Goal: Communication & Community: Answer question/provide support

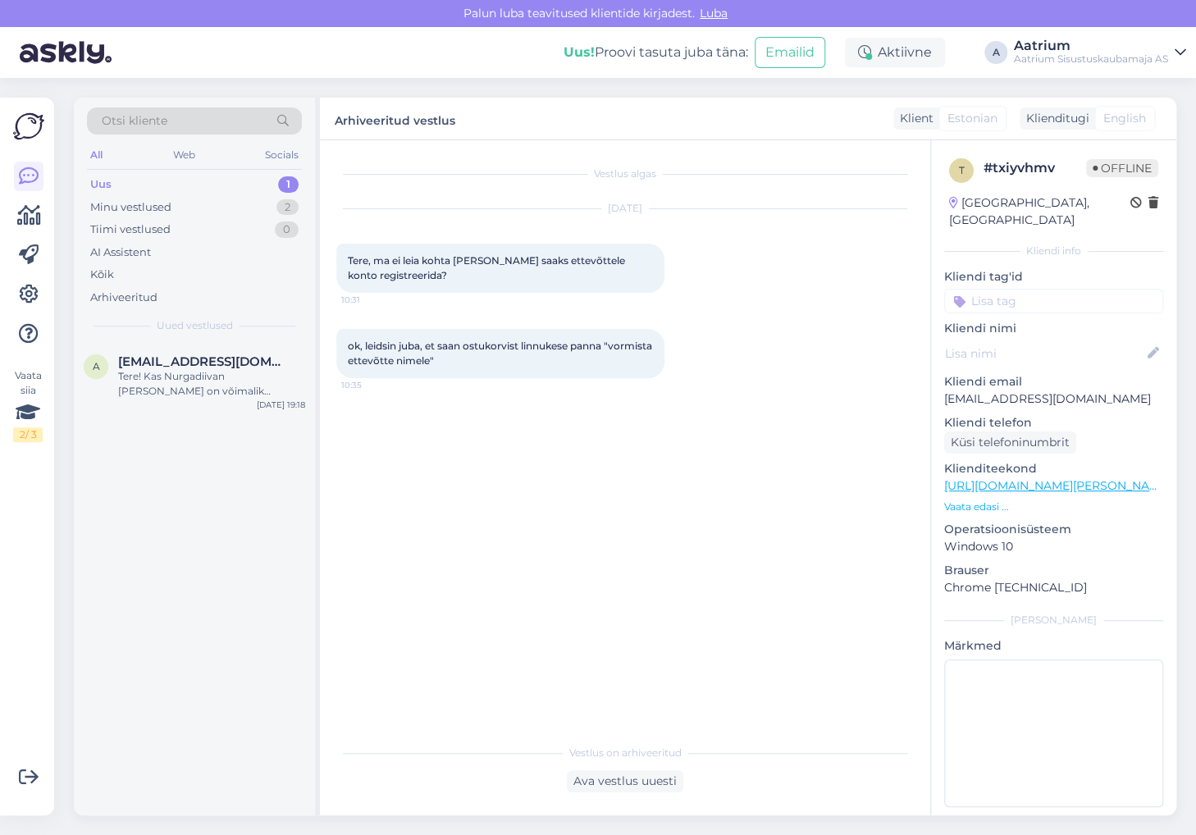
click at [217, 617] on div "a [EMAIL_ADDRESS][DOMAIN_NAME] Tere! Kas Nurgadiivan [PERSON_NAME] on võimalik …" at bounding box center [194, 579] width 241 height 473
click at [876, 57] on div "Aktiivne" at bounding box center [895, 53] width 100 height 30
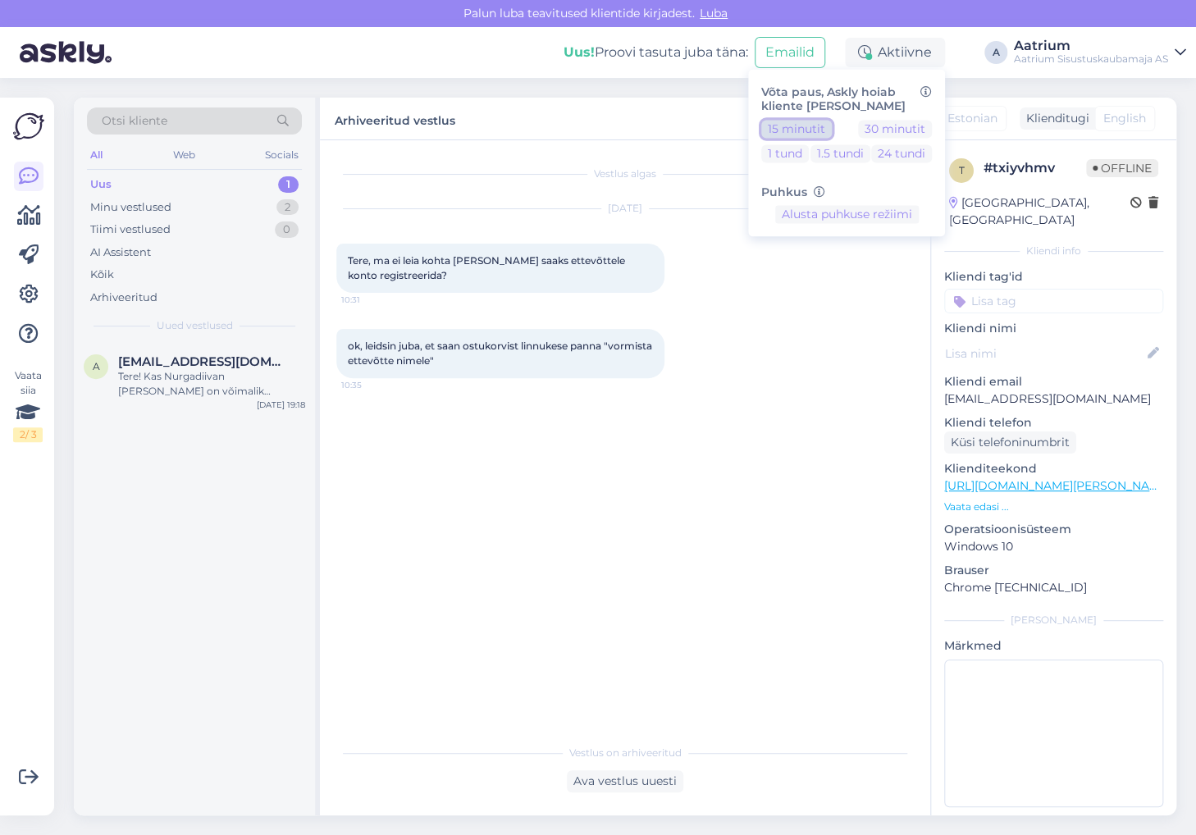
click at [811, 131] on button "15 minutit" at bounding box center [797, 129] width 71 height 18
click at [362, 602] on div "Vestlus algas [DATE] Tere, ma ei leia kohta [PERSON_NAME] saaks ettevõttele kon…" at bounding box center [632, 439] width 592 height 565
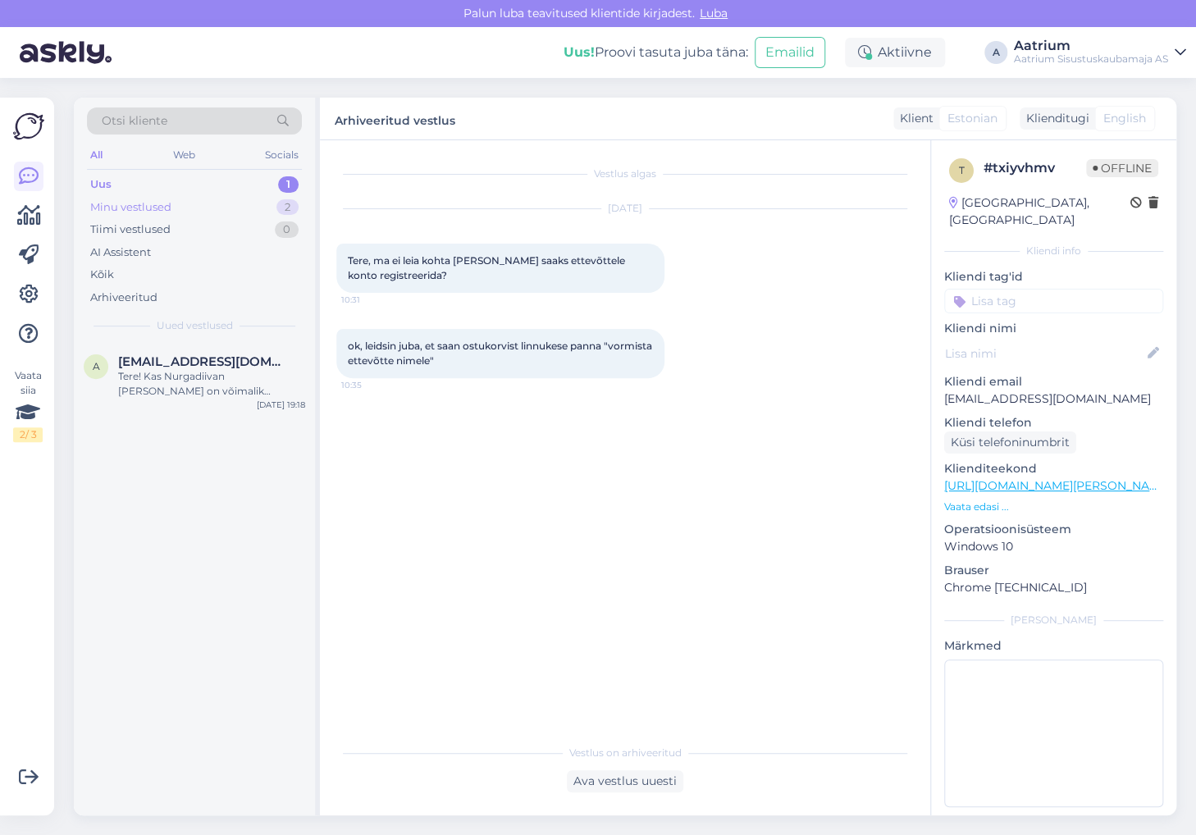
click at [128, 206] on div "Minu vestlused" at bounding box center [130, 207] width 81 height 16
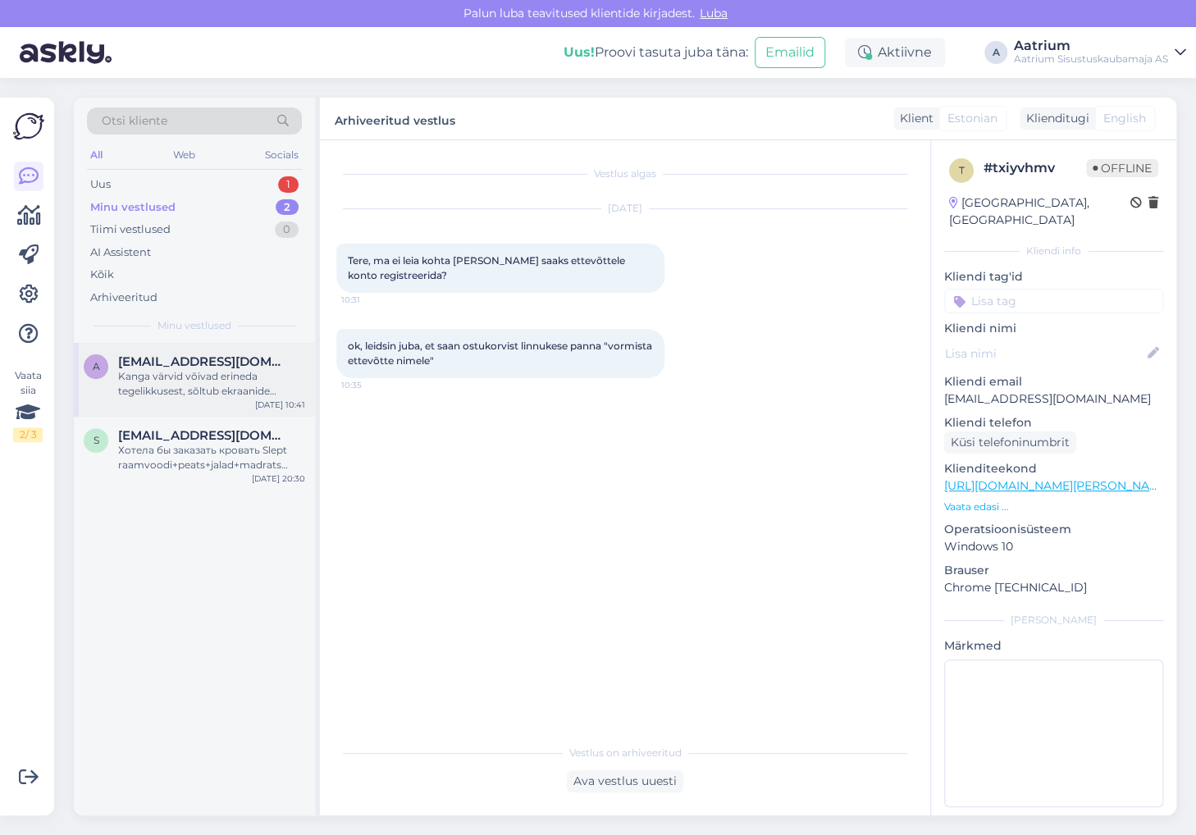
click at [204, 376] on div "Kanga värvid võivad erineda tegelikkusest, sõltub ekraanide seadistustest jne." at bounding box center [211, 384] width 187 height 30
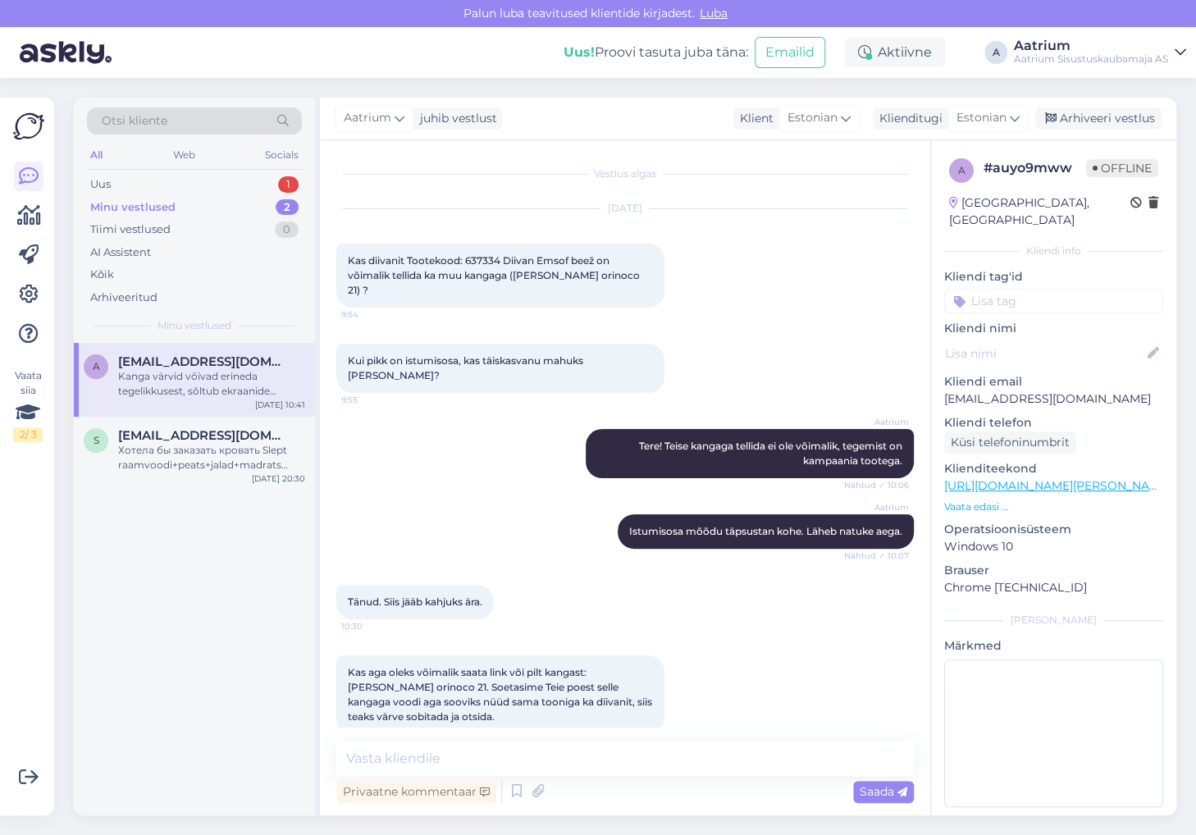
scroll to position [181, 0]
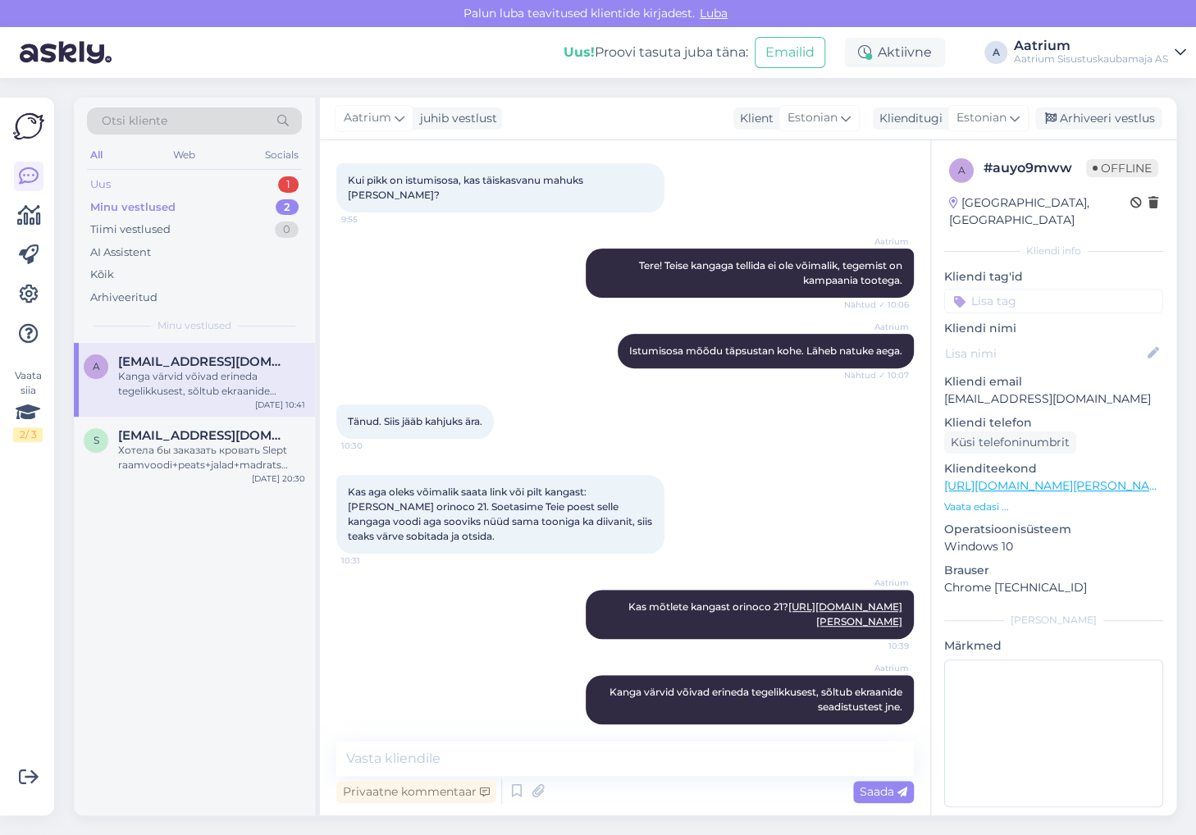
click at [96, 184] on div "Uus" at bounding box center [100, 184] width 21 height 16
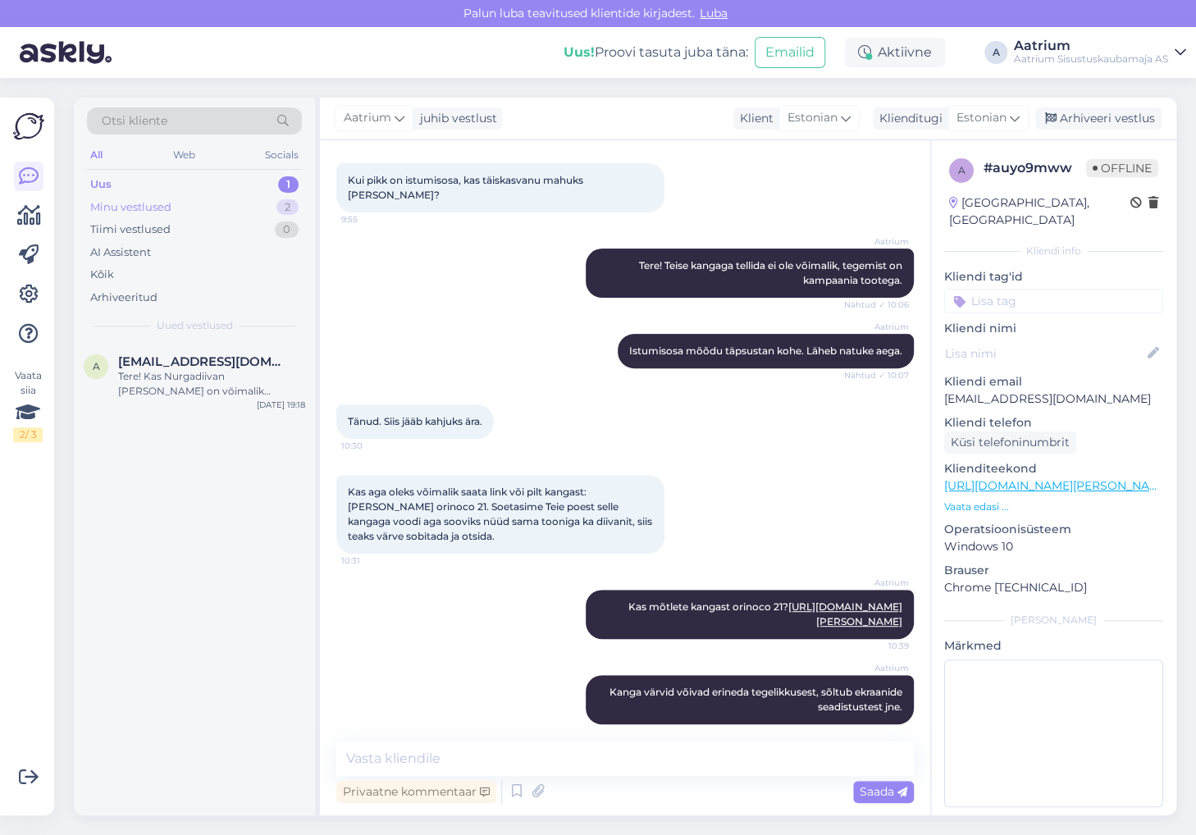
click at [98, 204] on div "Minu vestlused" at bounding box center [130, 207] width 81 height 16
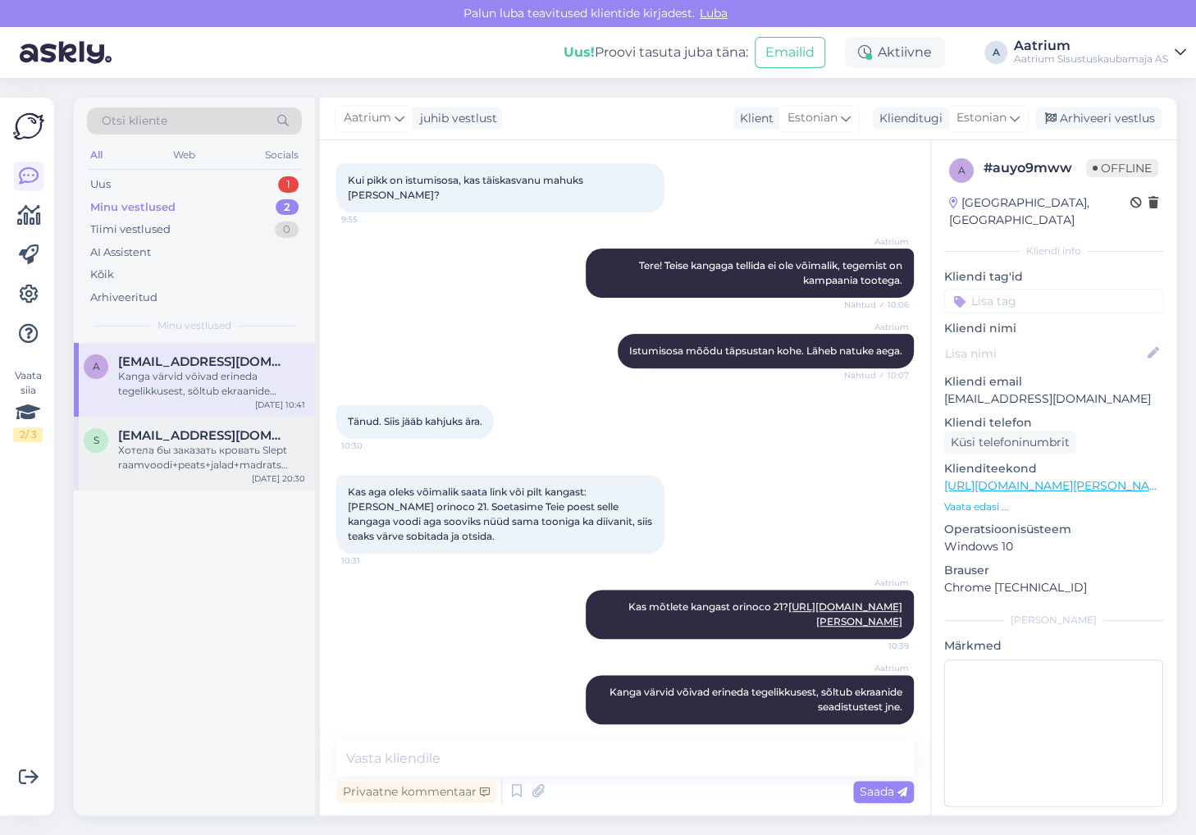
click at [145, 446] on div "Хотела бы заказать кровать Slept raamvoodi+peats+jalad+madrats Dream 140x200 ke…" at bounding box center [211, 458] width 187 height 30
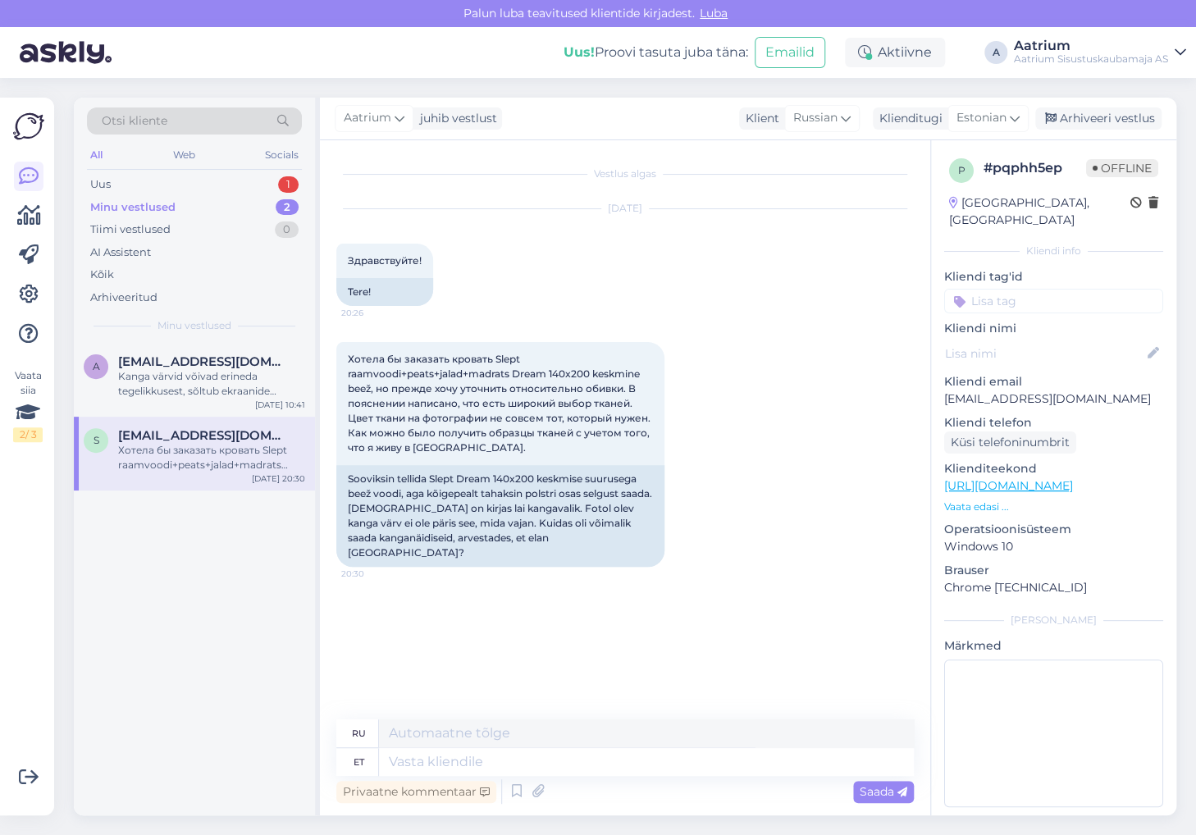
click at [981, 478] on link "[URL][DOMAIN_NAME]" at bounding box center [1009, 485] width 129 height 15
click at [92, 607] on div "a [EMAIL_ADDRESS][DOMAIN_NAME] [PERSON_NAME] võivad erineda tegelikkusest, sõlt…" at bounding box center [194, 579] width 241 height 473
click at [98, 187] on div "Uus" at bounding box center [100, 184] width 21 height 16
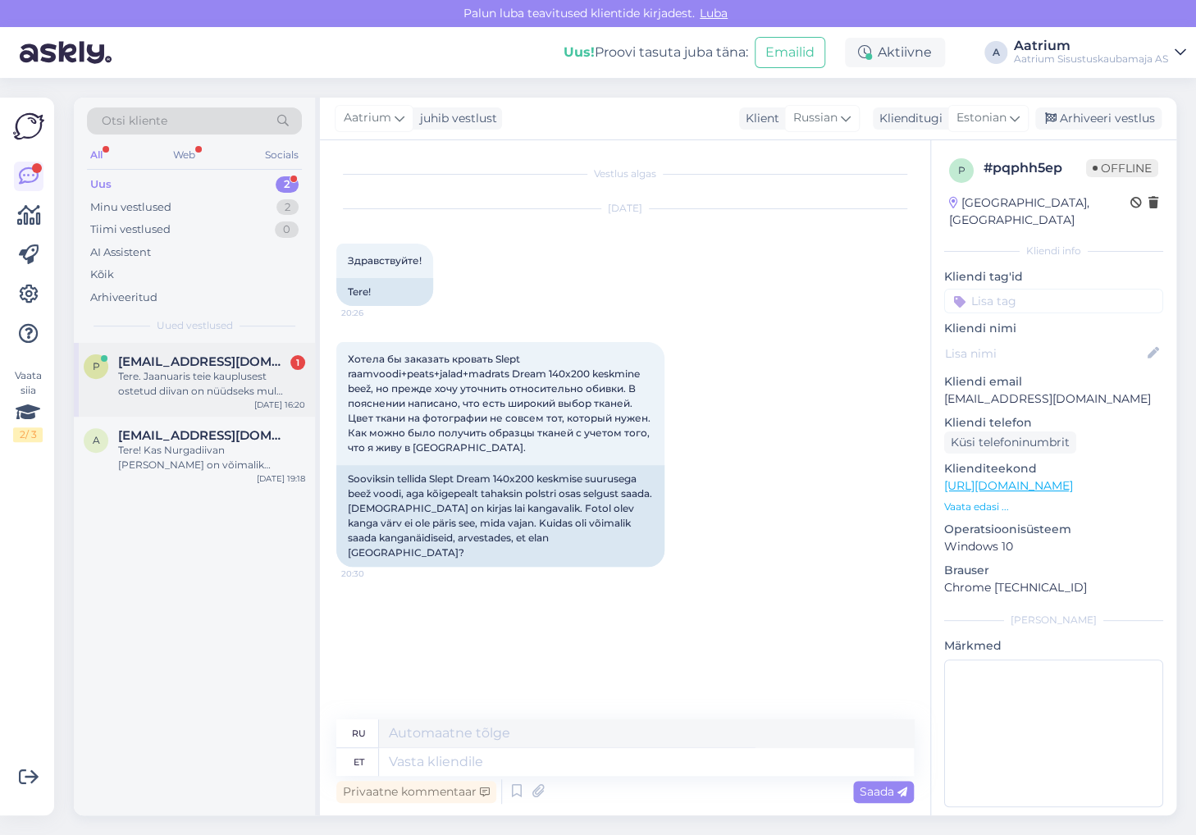
click at [182, 388] on div "Tere. Jaanuaris teie kauplusest ostetud diivan on nüüdseks mul lohkus" at bounding box center [211, 384] width 187 height 30
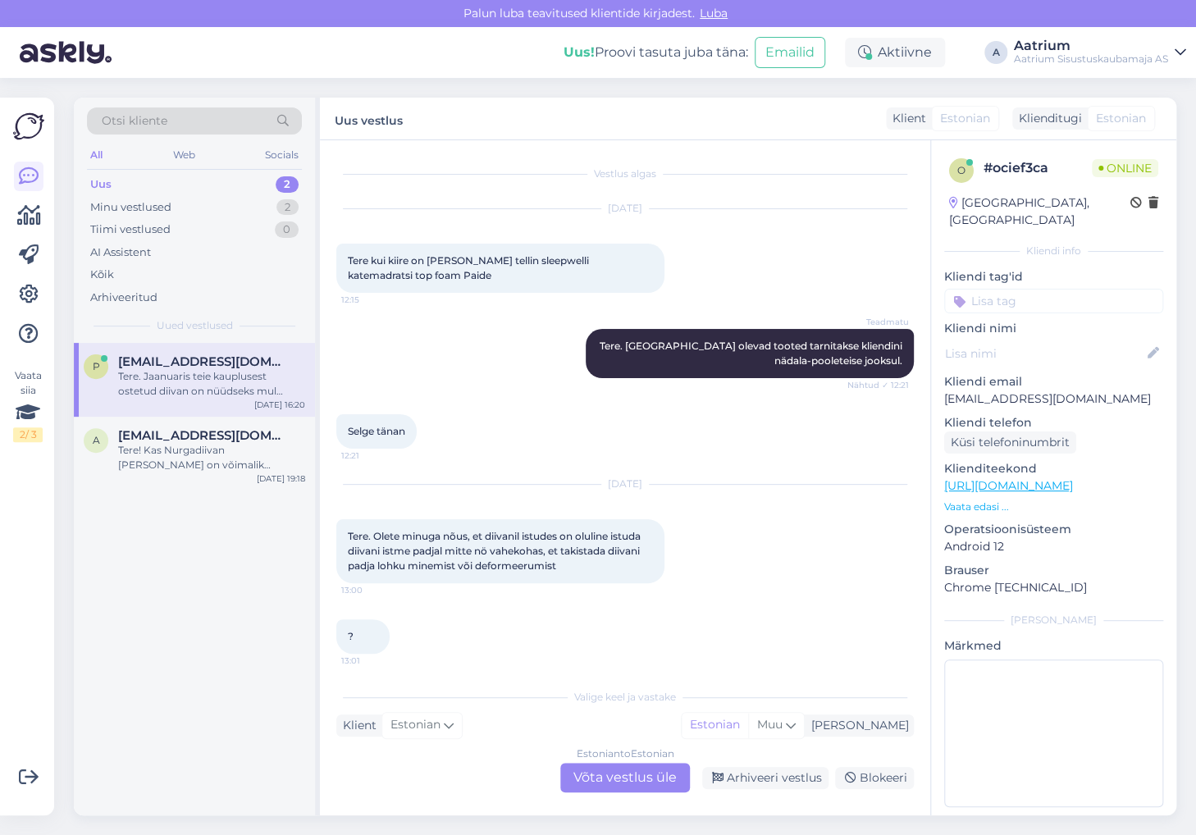
scroll to position [267, 0]
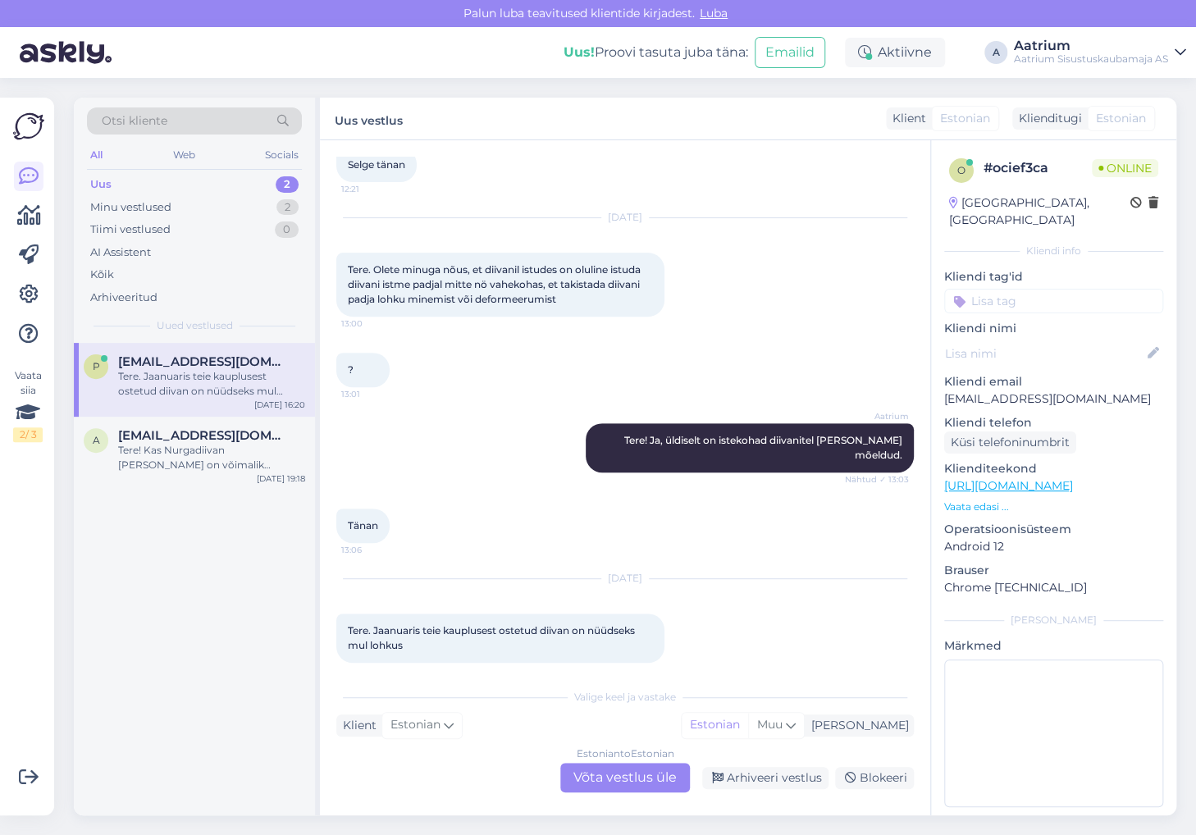
click at [611, 775] on div "Estonian to Estonian Võta vestlus üle" at bounding box center [625, 778] width 130 height 30
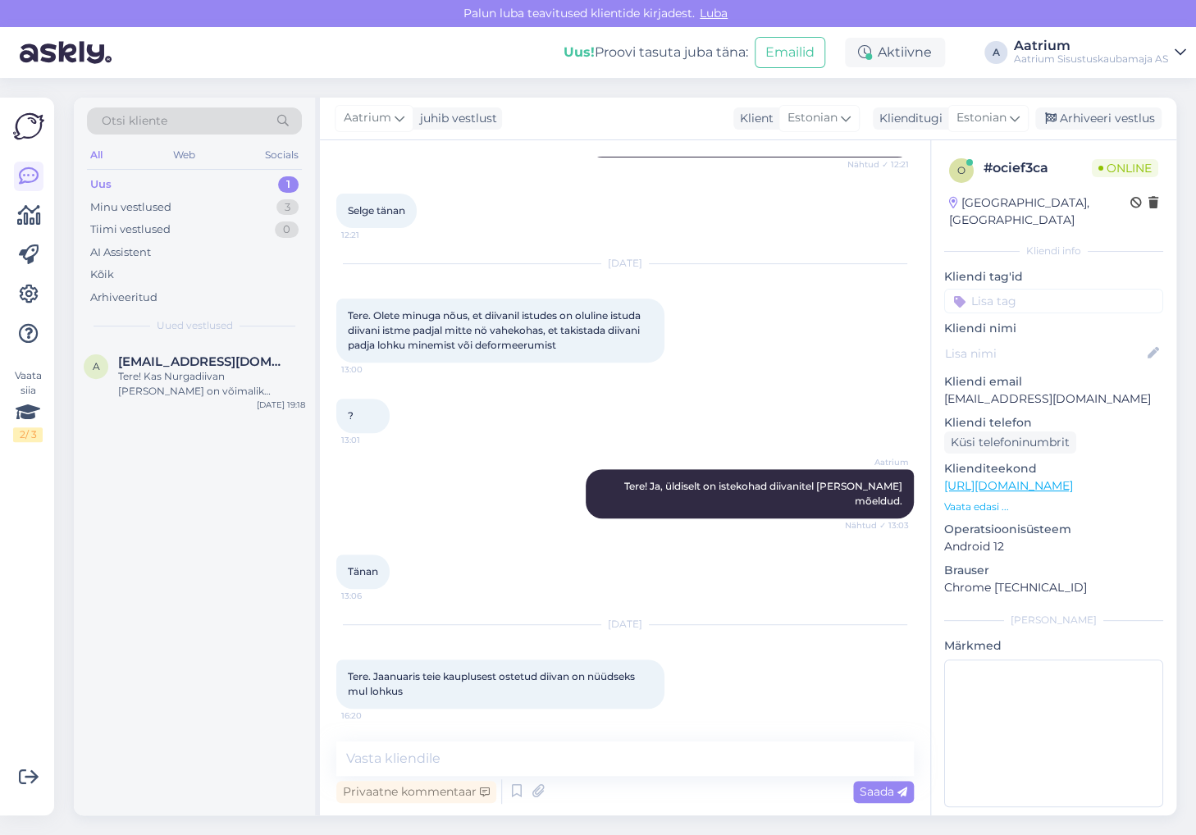
scroll to position [206, 0]
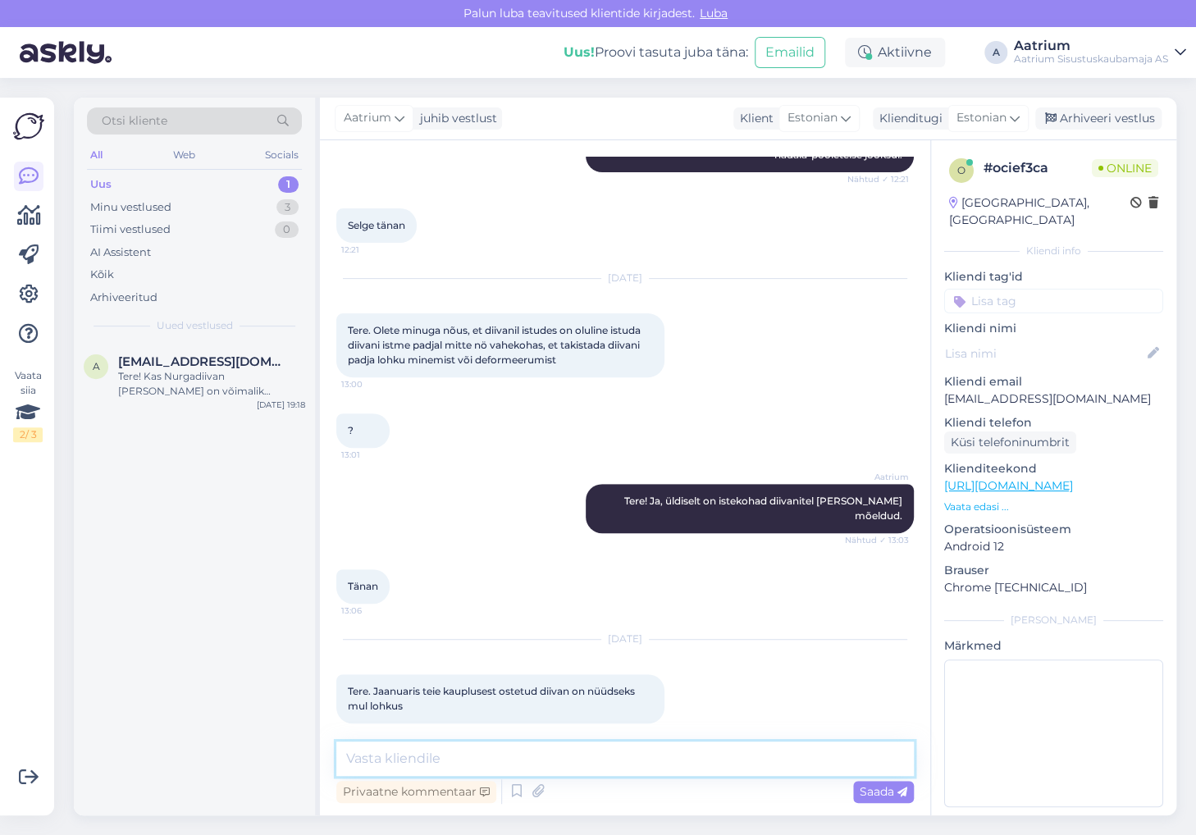
click at [515, 755] on textarea at bounding box center [625, 759] width 578 height 34
type textarea "Tere! Osakate oma tellimuse numbrit öelda?"
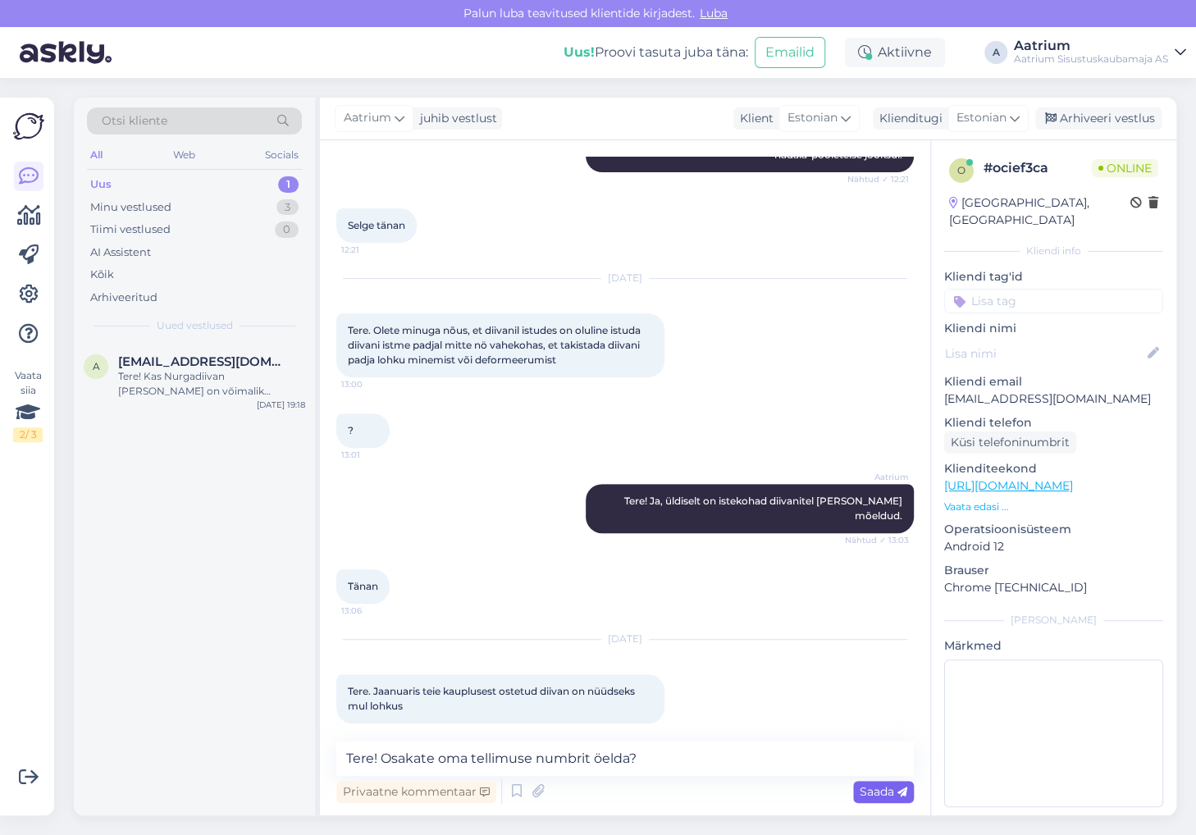
click at [888, 791] on span "Saada" at bounding box center [884, 792] width 48 height 15
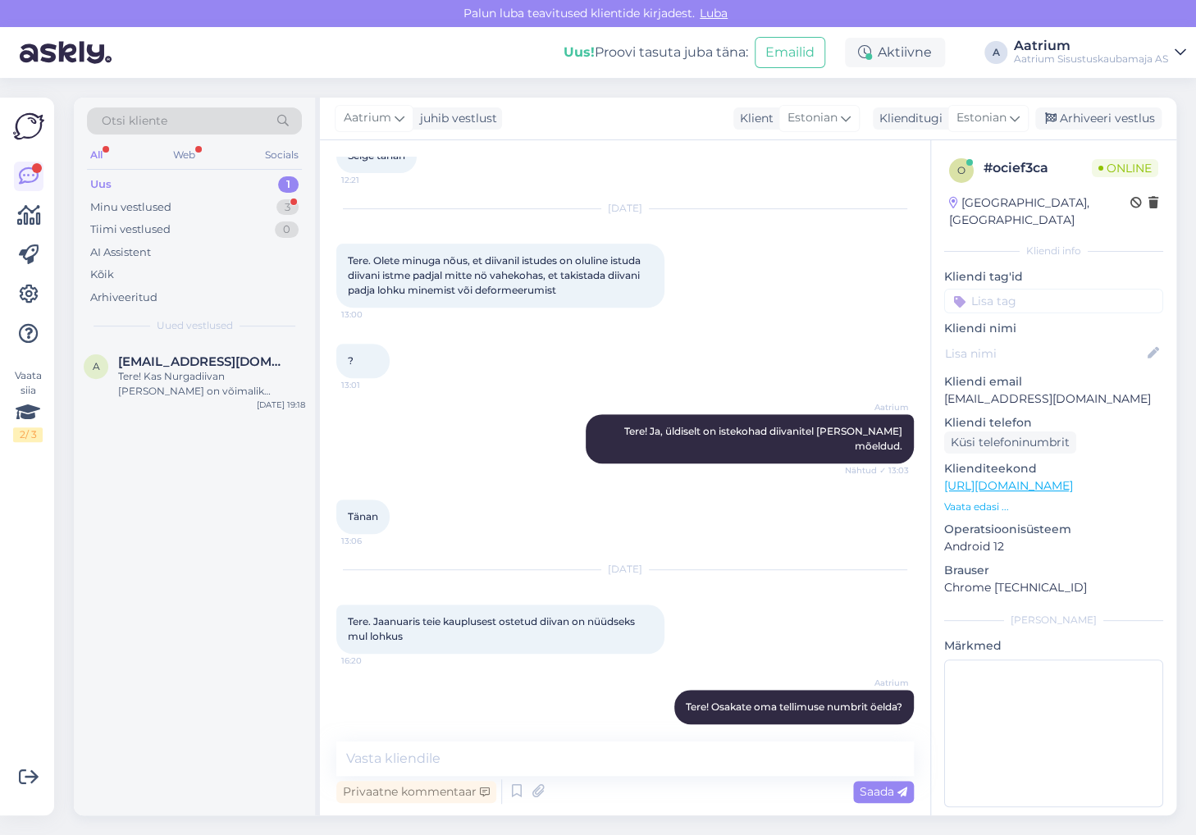
scroll to position [361, 0]
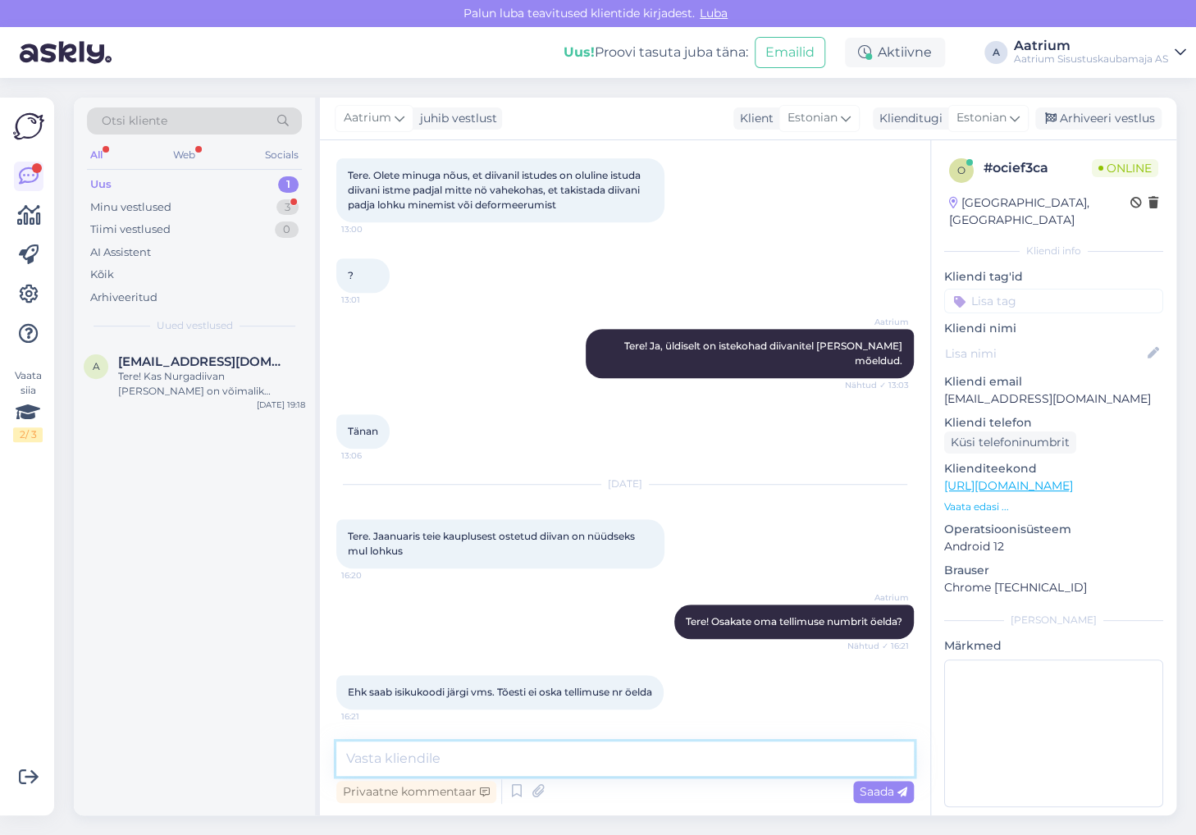
click at [583, 753] on textarea at bounding box center [625, 759] width 578 height 34
type textarea "E"
type textarea "[PERSON_NAME] nimele oli tellimus vormistatud?"
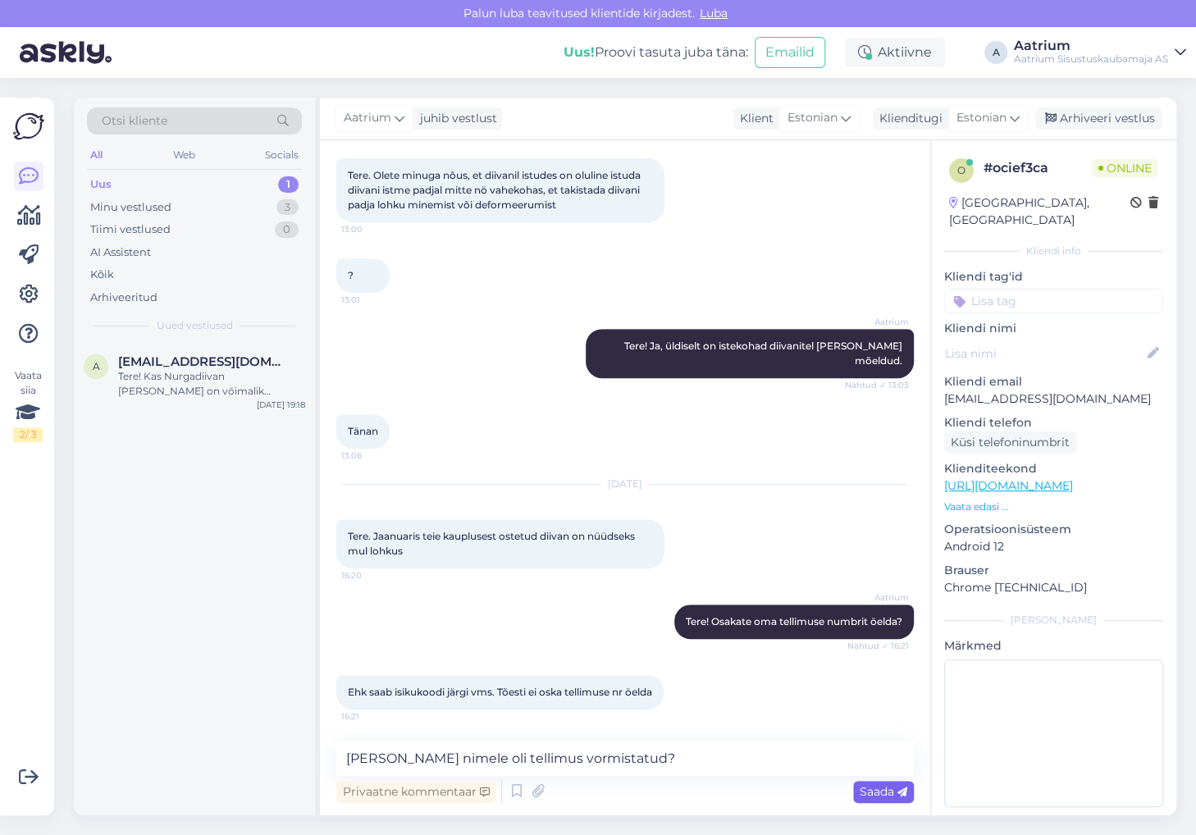
click at [873, 791] on span "Saada" at bounding box center [884, 792] width 48 height 15
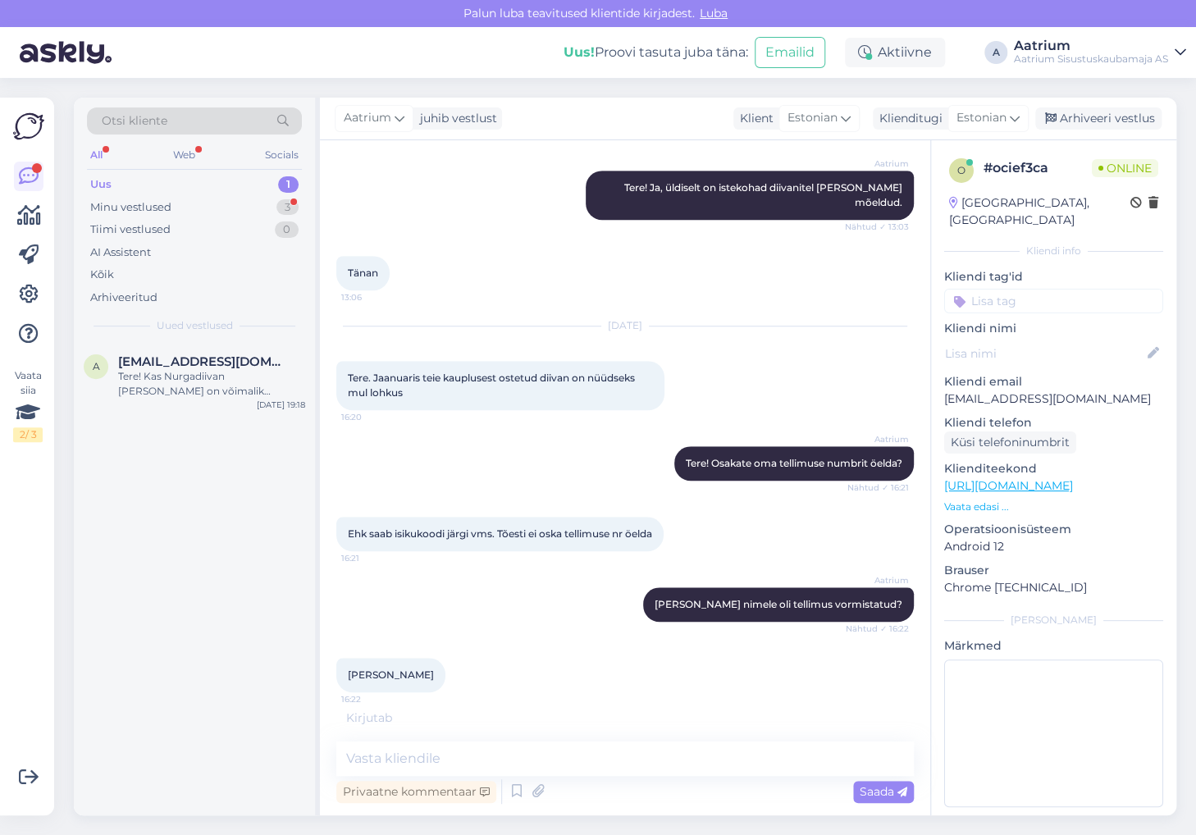
scroll to position [574, 0]
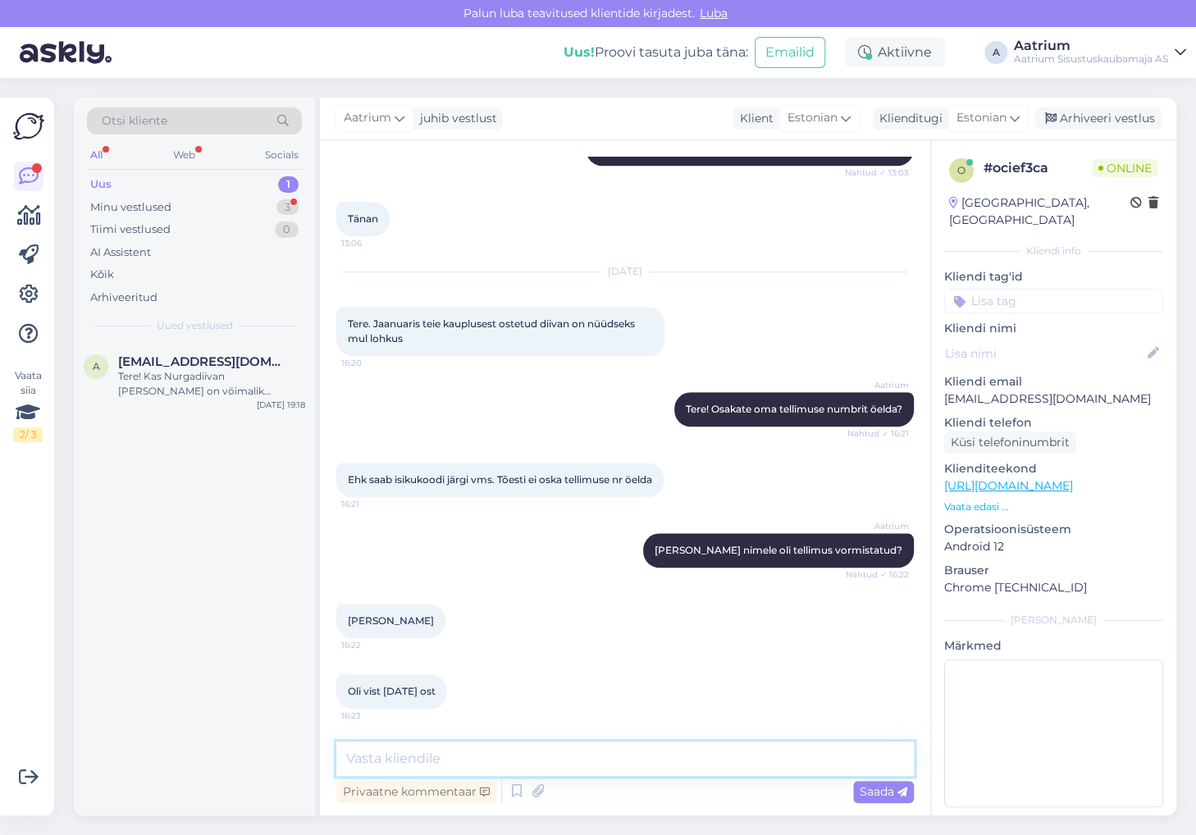
click at [724, 761] on textarea at bounding box center [625, 759] width 578 height 34
type textarea "J"
paste textarea "1947654"
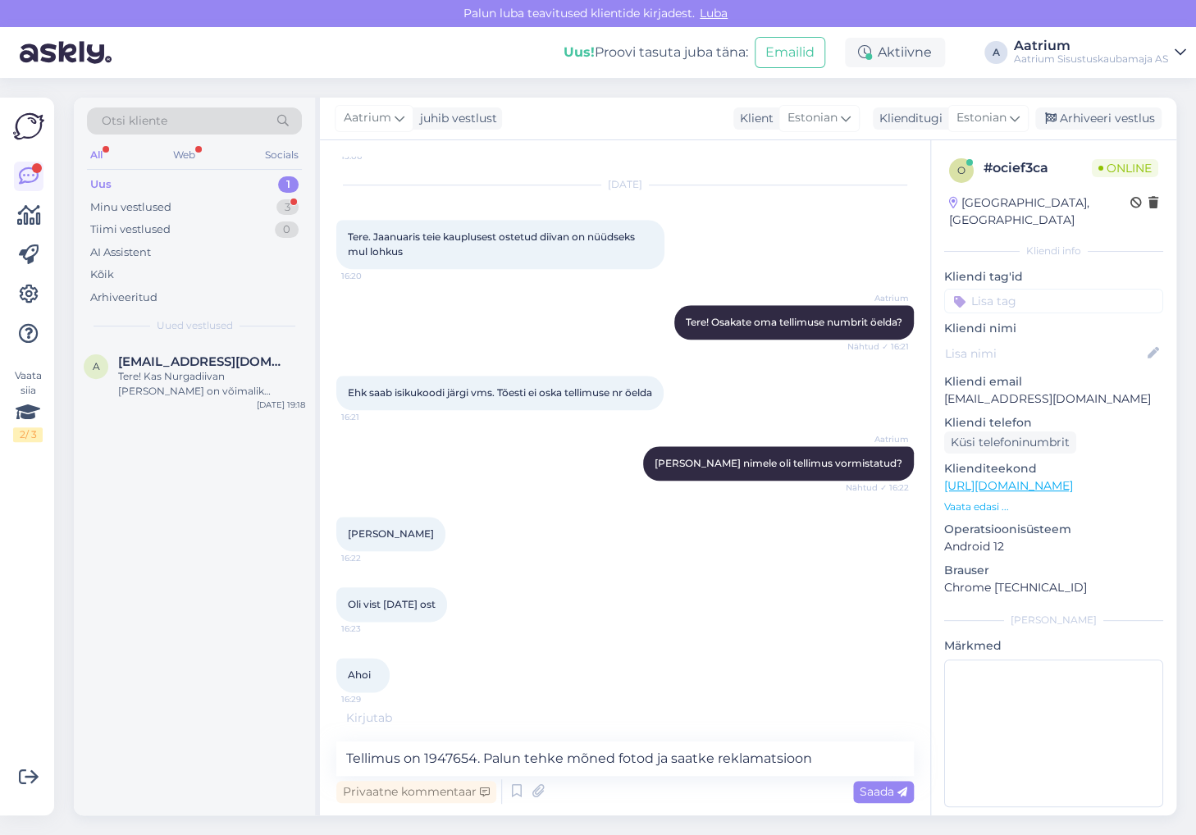
scroll to position [715, 0]
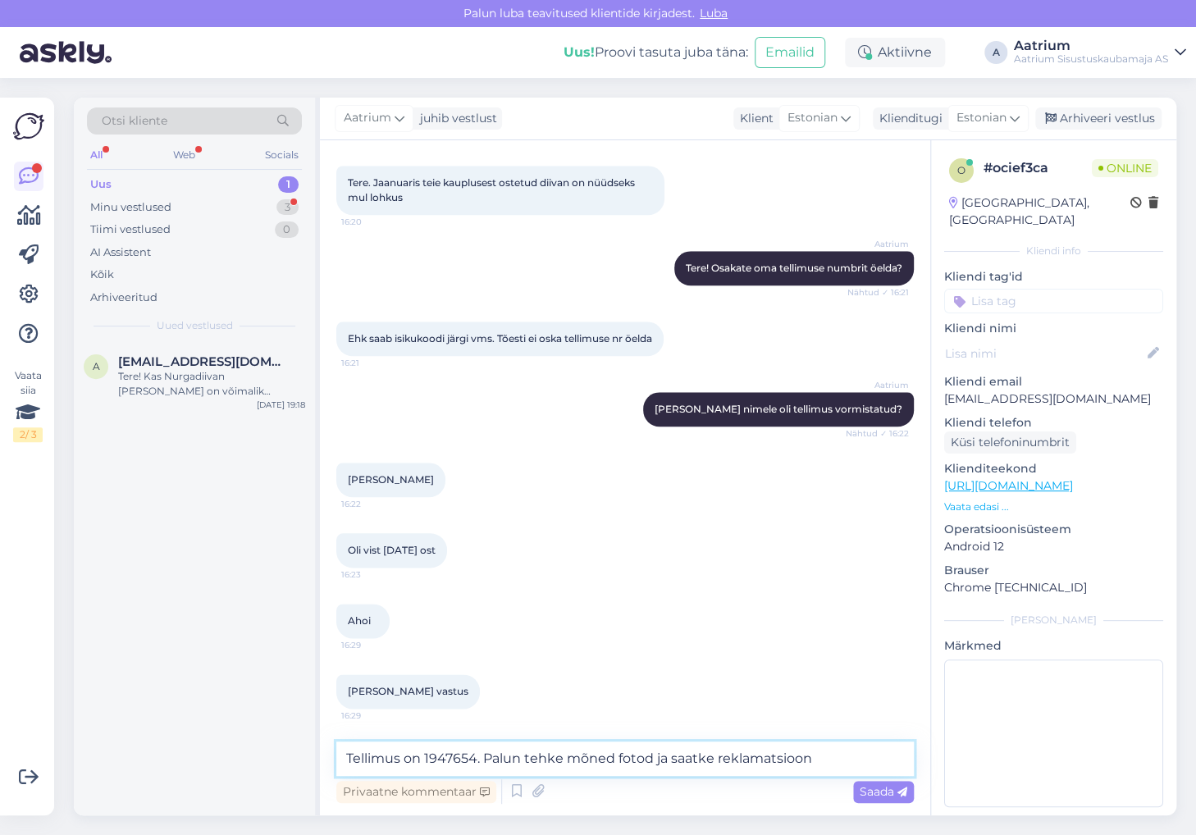
click at [826, 762] on textarea "Tellimus on 1947654. Palun tehke mõned fotod ja saatke reklamatsioon" at bounding box center [625, 759] width 578 height 34
type textarea "Tellimus on 1947654."
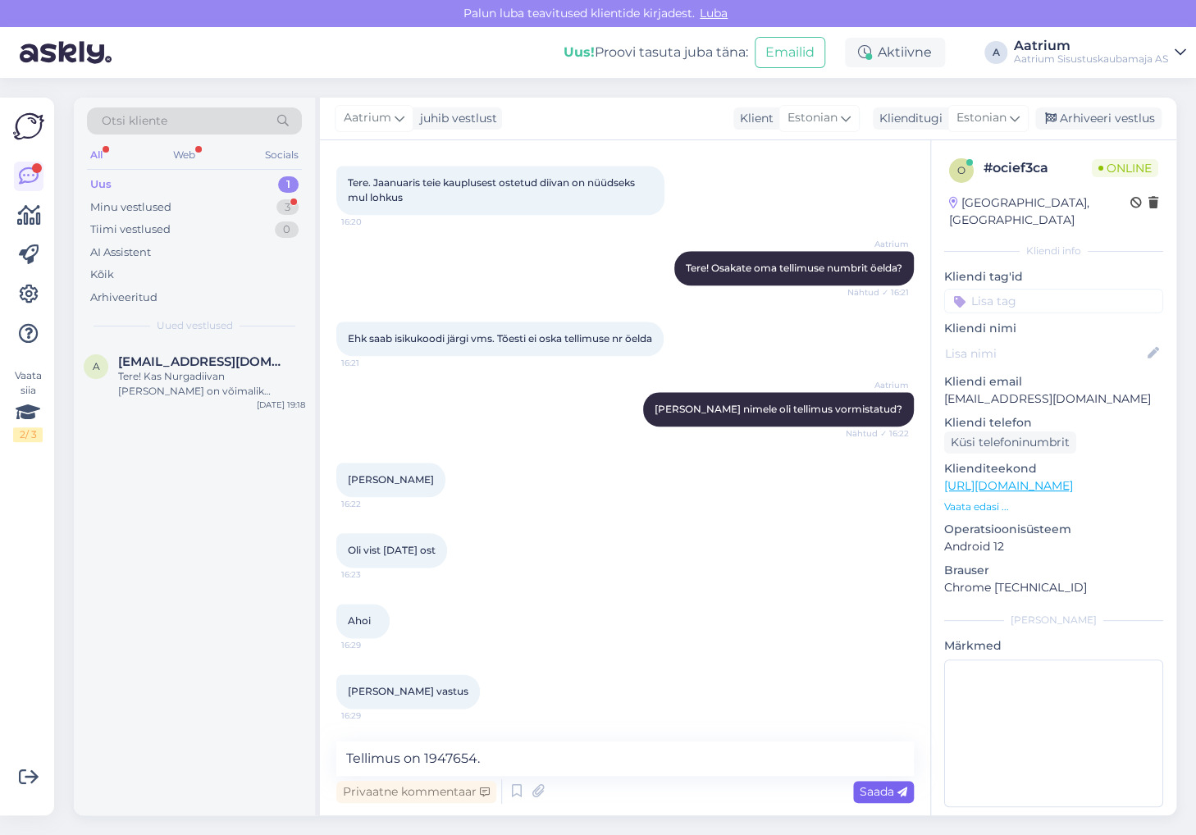
click at [880, 796] on span "Saada" at bounding box center [884, 792] width 48 height 15
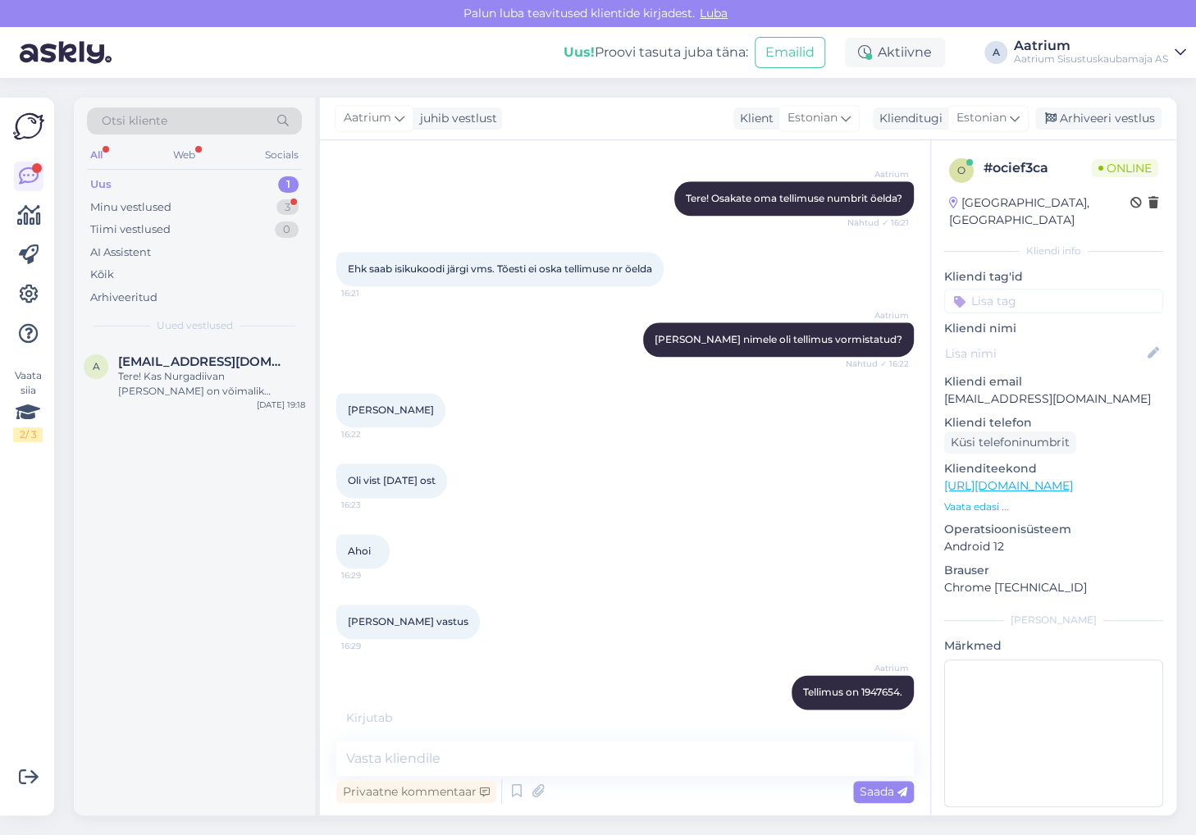
scroll to position [856, 0]
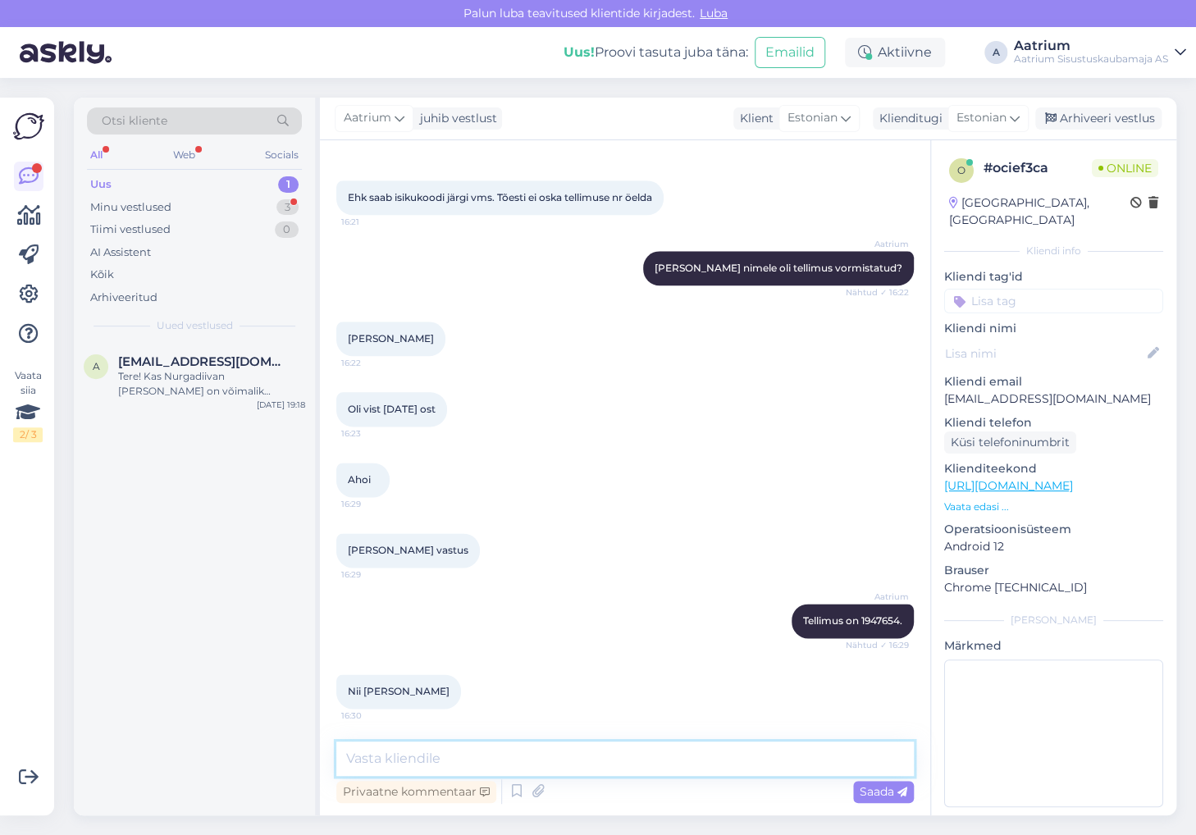
click at [762, 757] on textarea at bounding box center [625, 759] width 578 height 34
type textarea "üks hetk..."
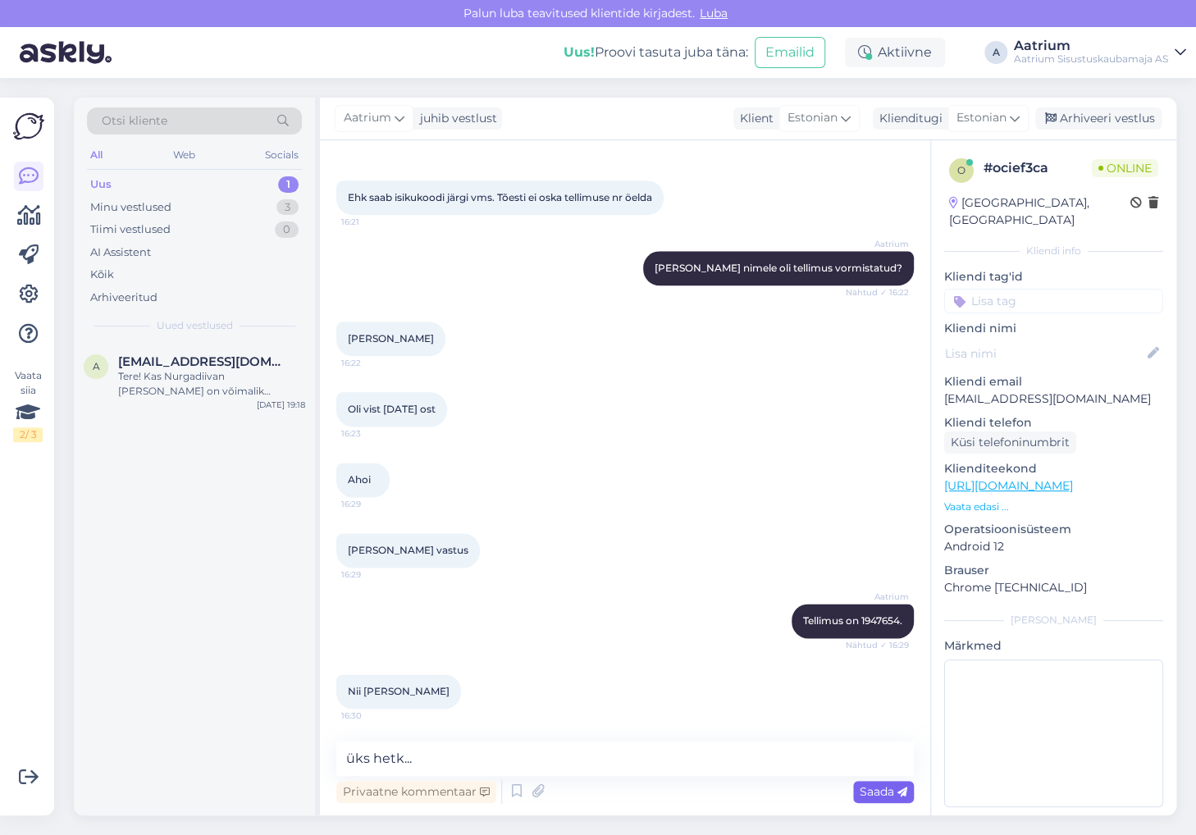
click at [891, 797] on span "Saada" at bounding box center [884, 792] width 48 height 15
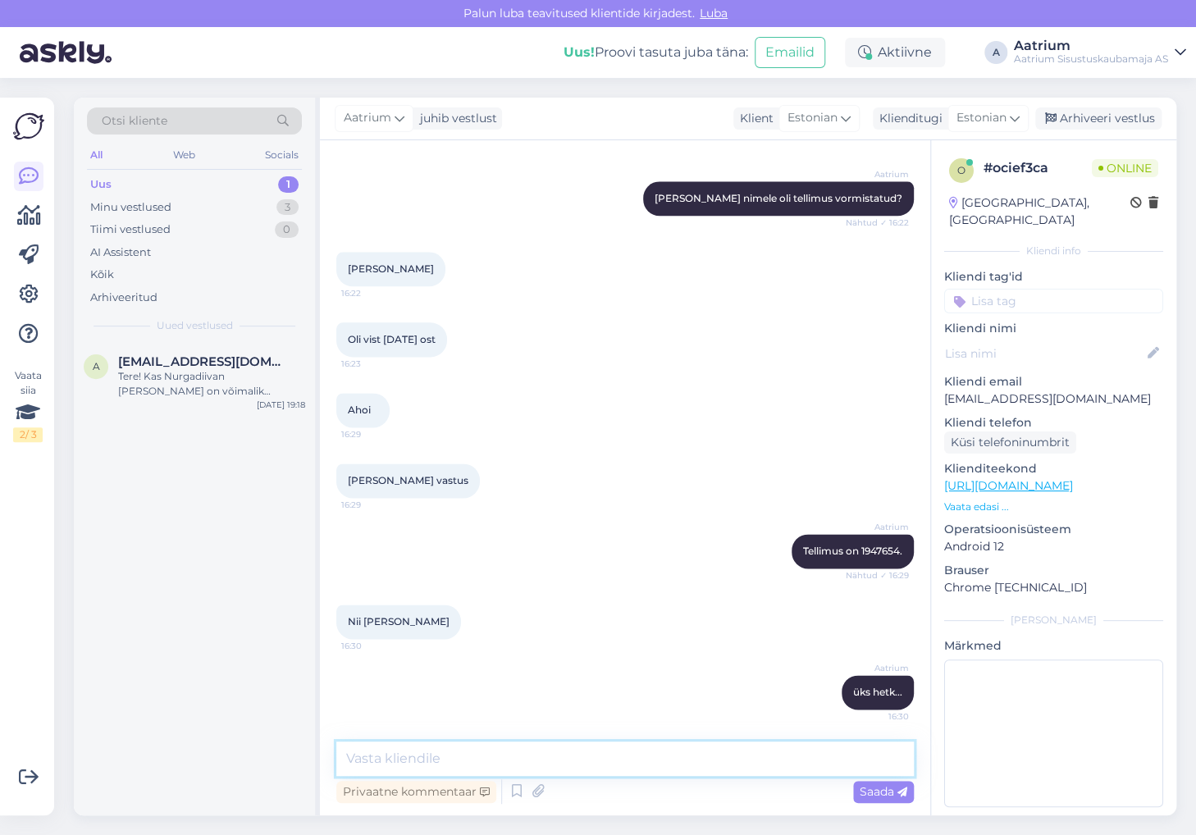
click at [403, 749] on textarea at bounding box center [625, 759] width 578 height 34
click at [440, 748] on textarea "Palun" at bounding box center [625, 759] width 578 height 34
click at [793, 764] on textarea "Palun tehke mõned fotod ja saatke reklamatsioon" at bounding box center [625, 759] width 578 height 34
paste textarea "[EMAIL_ADDRESS][DOMAIN_NAME]"
click at [676, 756] on textarea "Palun tehke mõned fotod ja saatke reklamatsioon [EMAIL_ADDRESS][DOMAIN_NAME]" at bounding box center [625, 759] width 578 height 34
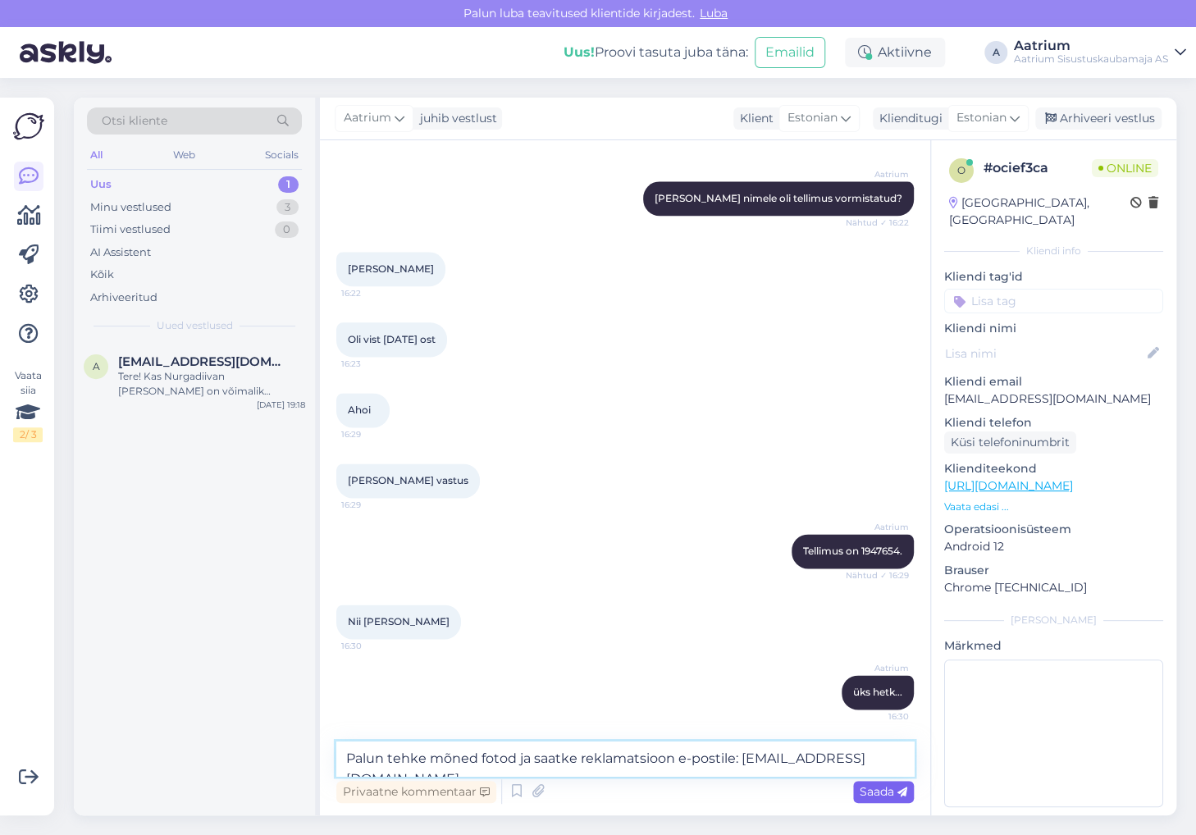
type textarea "Palun tehke mõned fotod ja saatke reklamatsioon e-postile: [EMAIL_ADDRESS][DOMA…"
click at [867, 798] on span "Saada" at bounding box center [884, 792] width 48 height 15
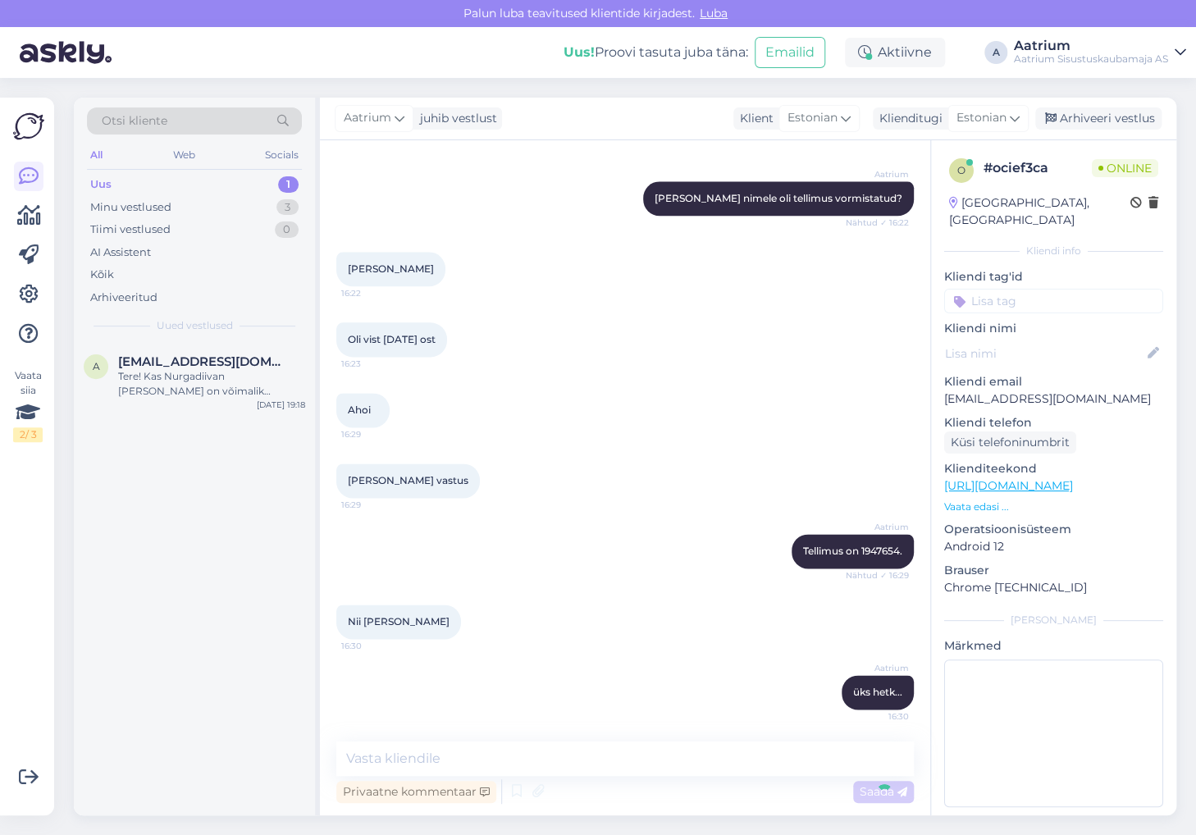
scroll to position [1011, 0]
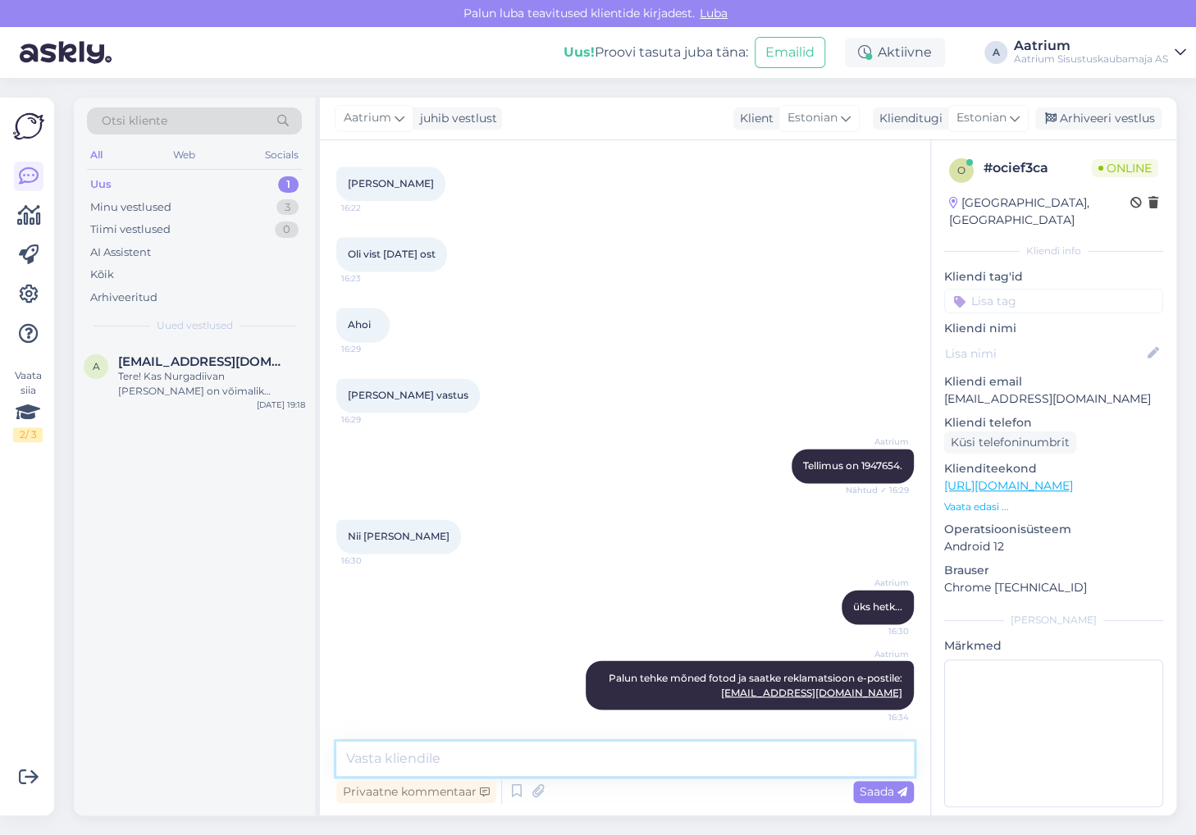
click at [597, 762] on textarea at bounding box center [625, 759] width 578 height 34
type textarea "Meie müüja saab selle tootjale edastada."
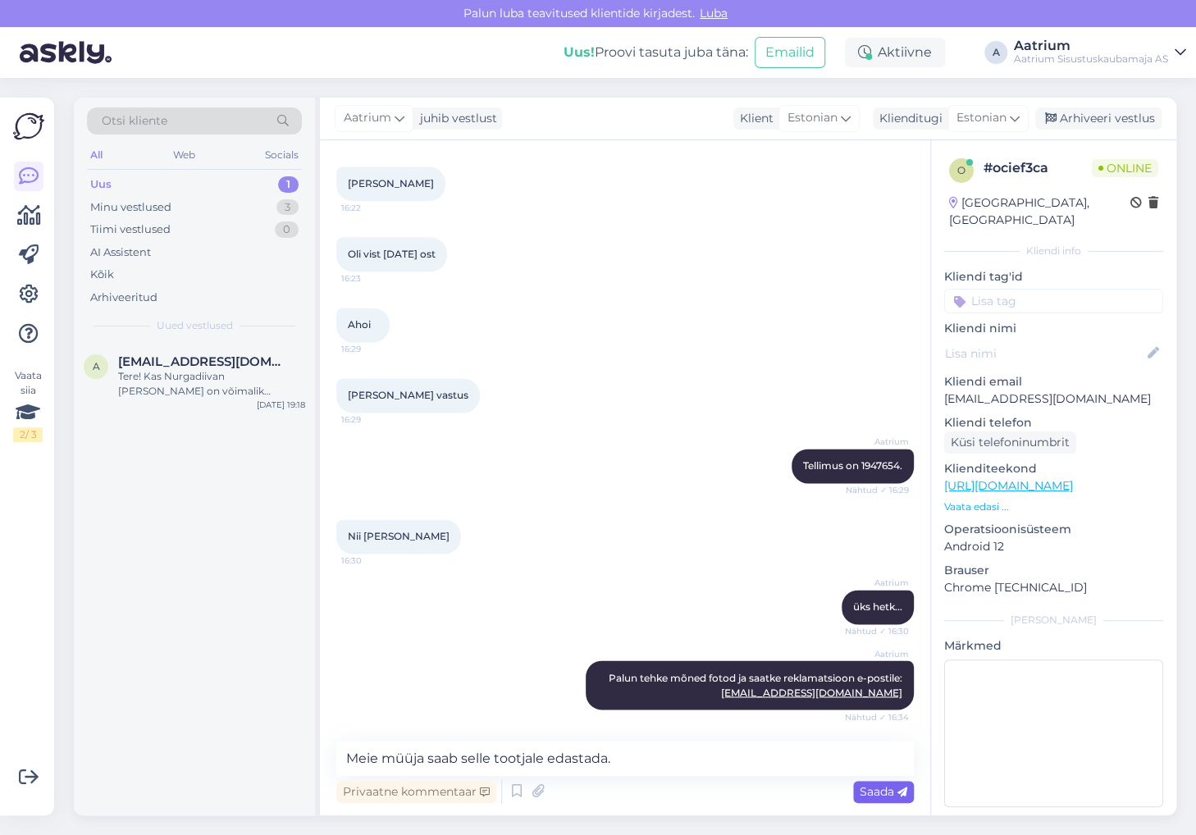
click at [860, 794] on span "Saada" at bounding box center [884, 792] width 48 height 15
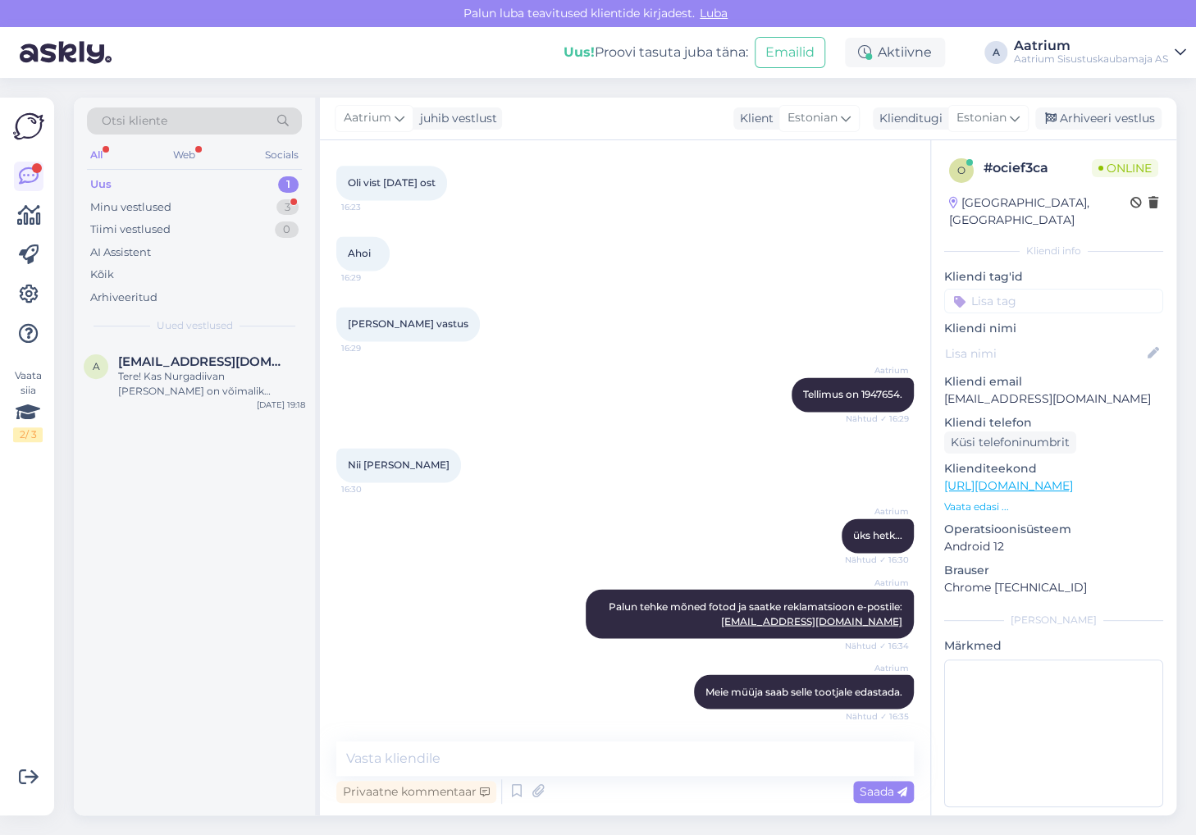
scroll to position [1168, 0]
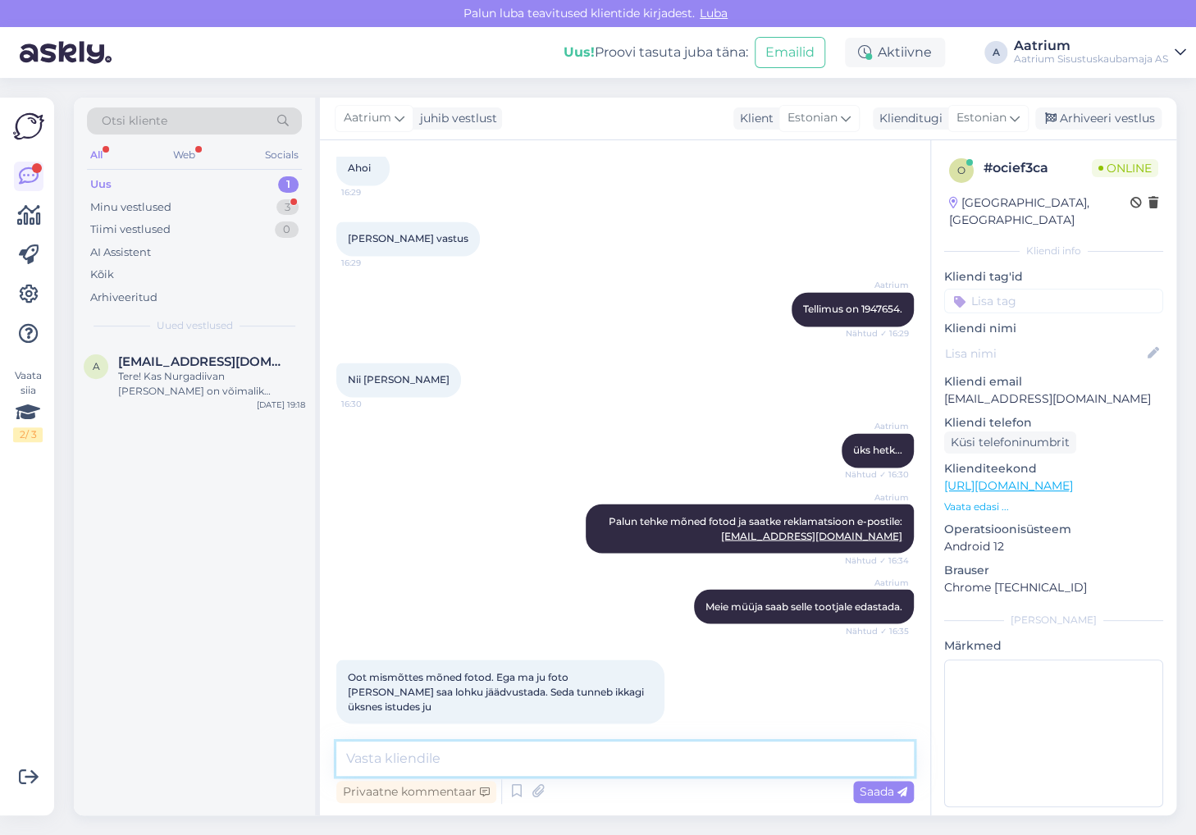
click at [493, 750] on textarea at bounding box center [625, 759] width 578 height 34
type textarea "Kas siis nähtavat lohku ei ole?"
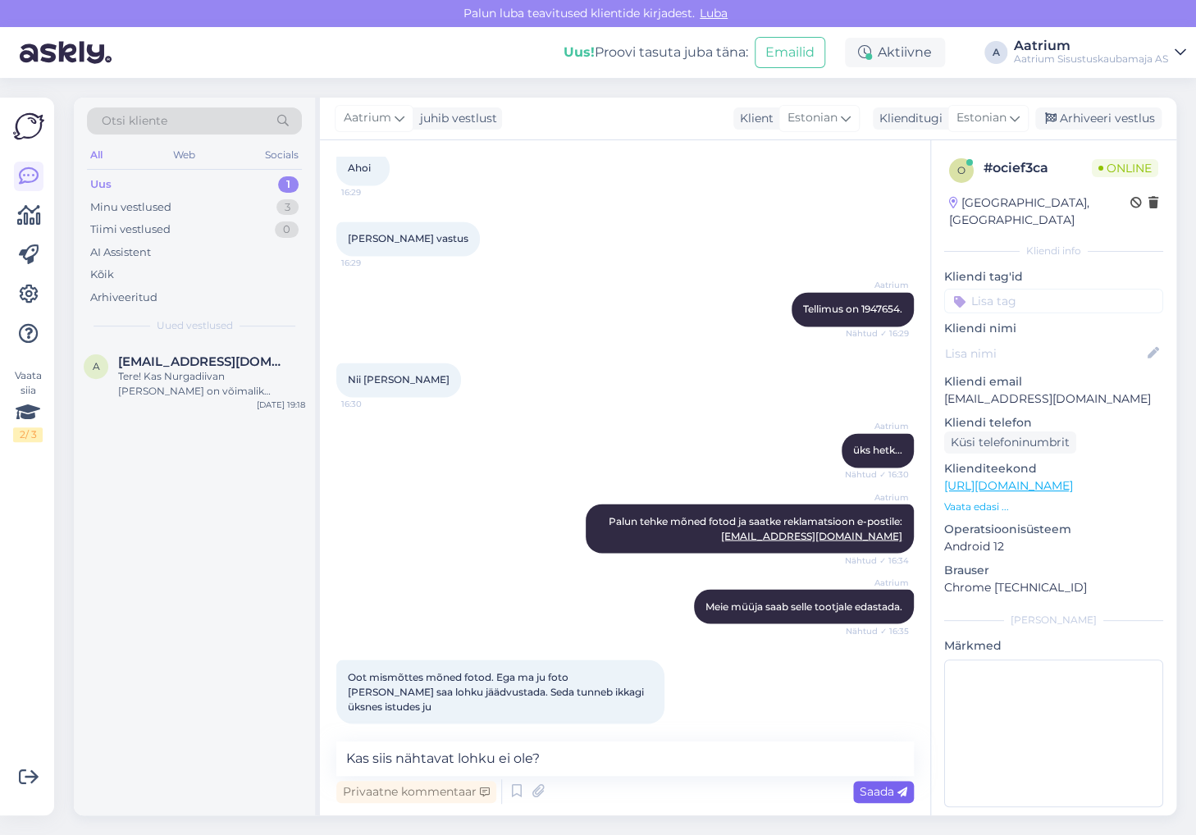
click at [896, 795] on span "Saada" at bounding box center [884, 792] width 48 height 15
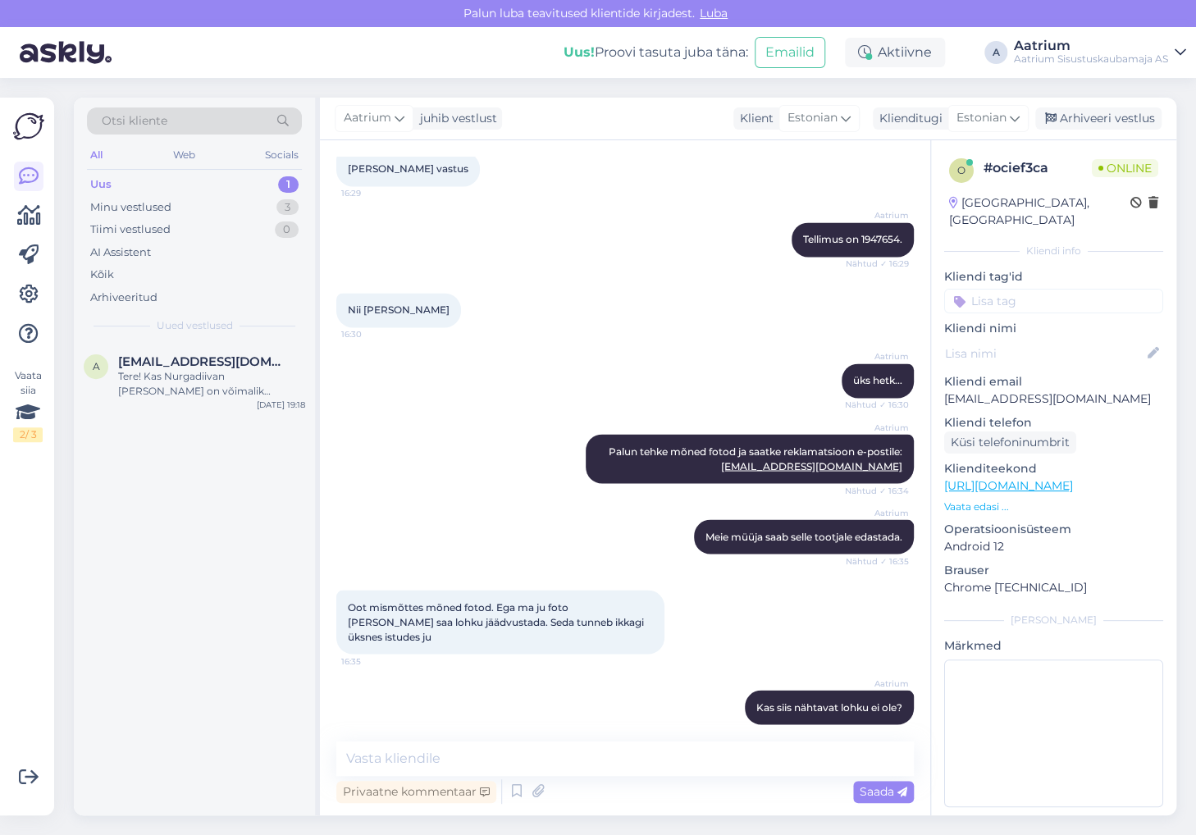
scroll to position [1323, 0]
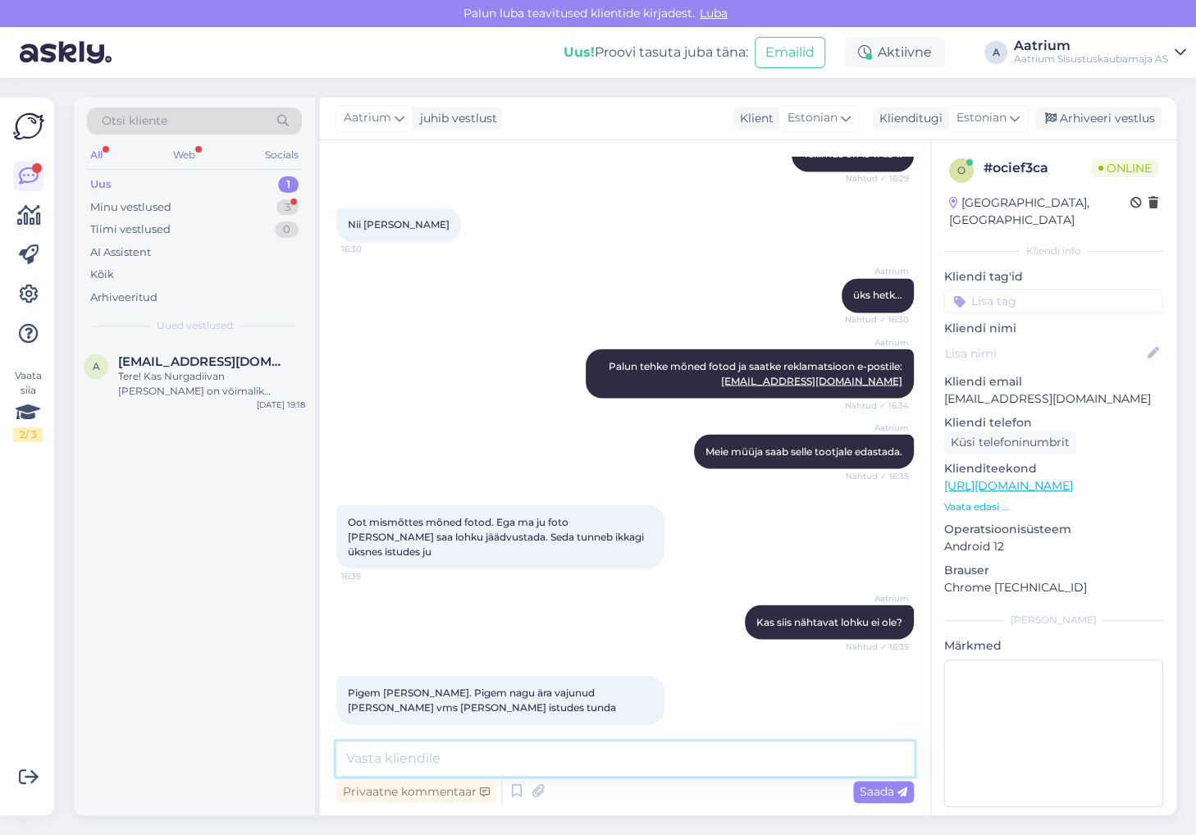
click at [407, 751] on textarea at bounding box center [625, 759] width 578 height 34
type textarea "Siis kirjeldage oma probleemi võimalikult täpselt."
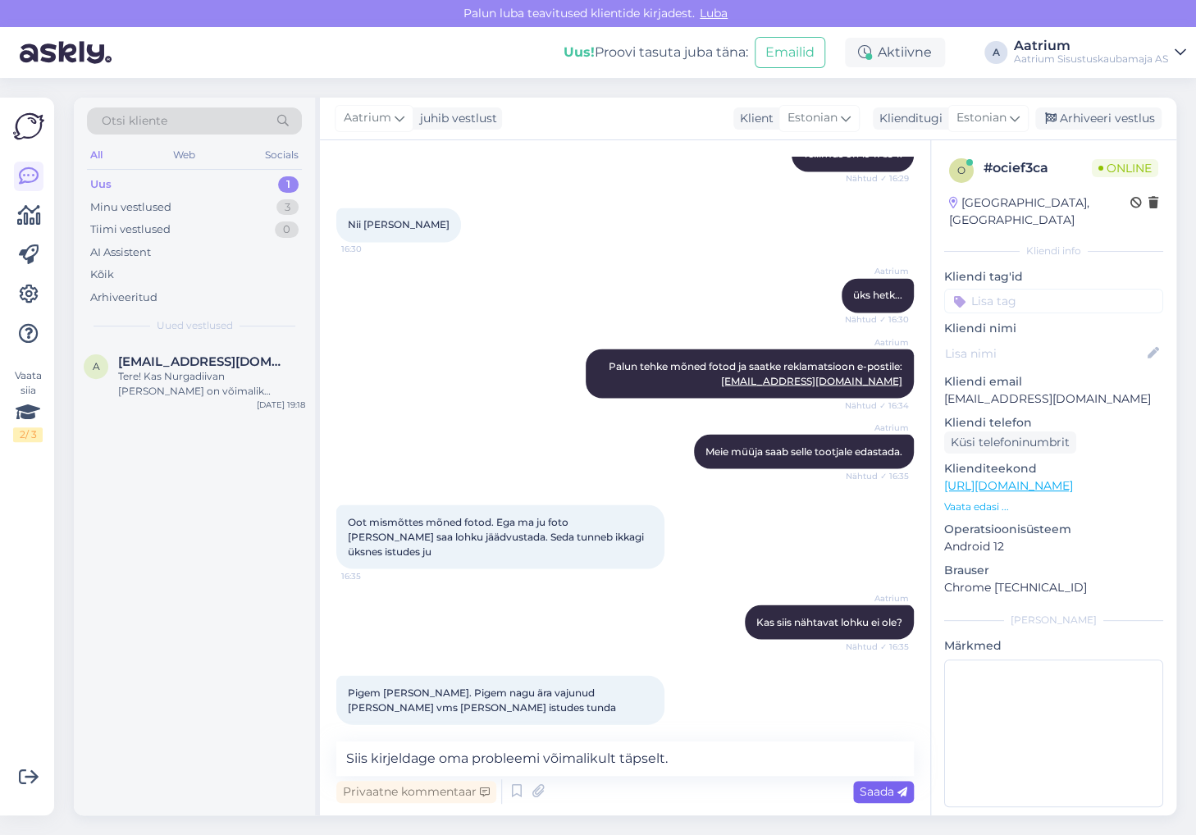
click at [886, 798] on span "Saada" at bounding box center [884, 792] width 48 height 15
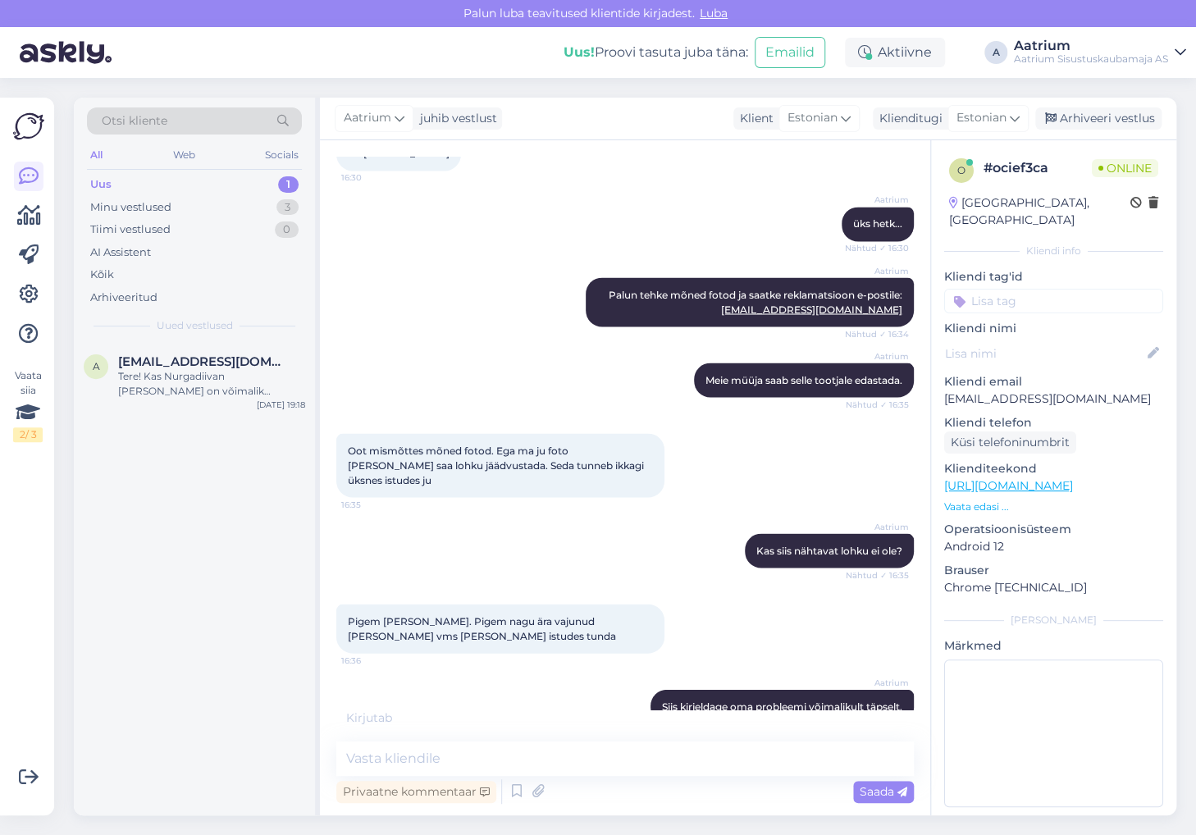
scroll to position [1464, 0]
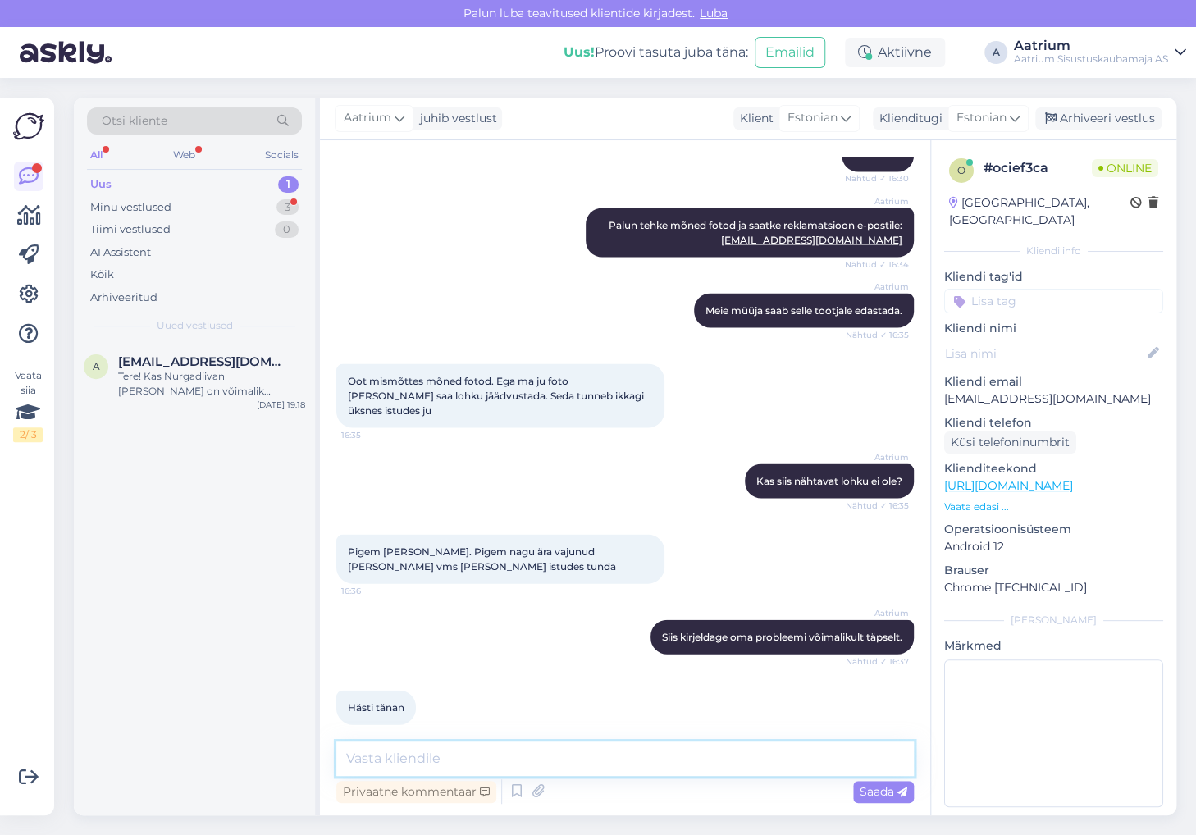
click at [434, 761] on textarea at bounding box center [625, 759] width 578 height 34
type textarea "Palun!"
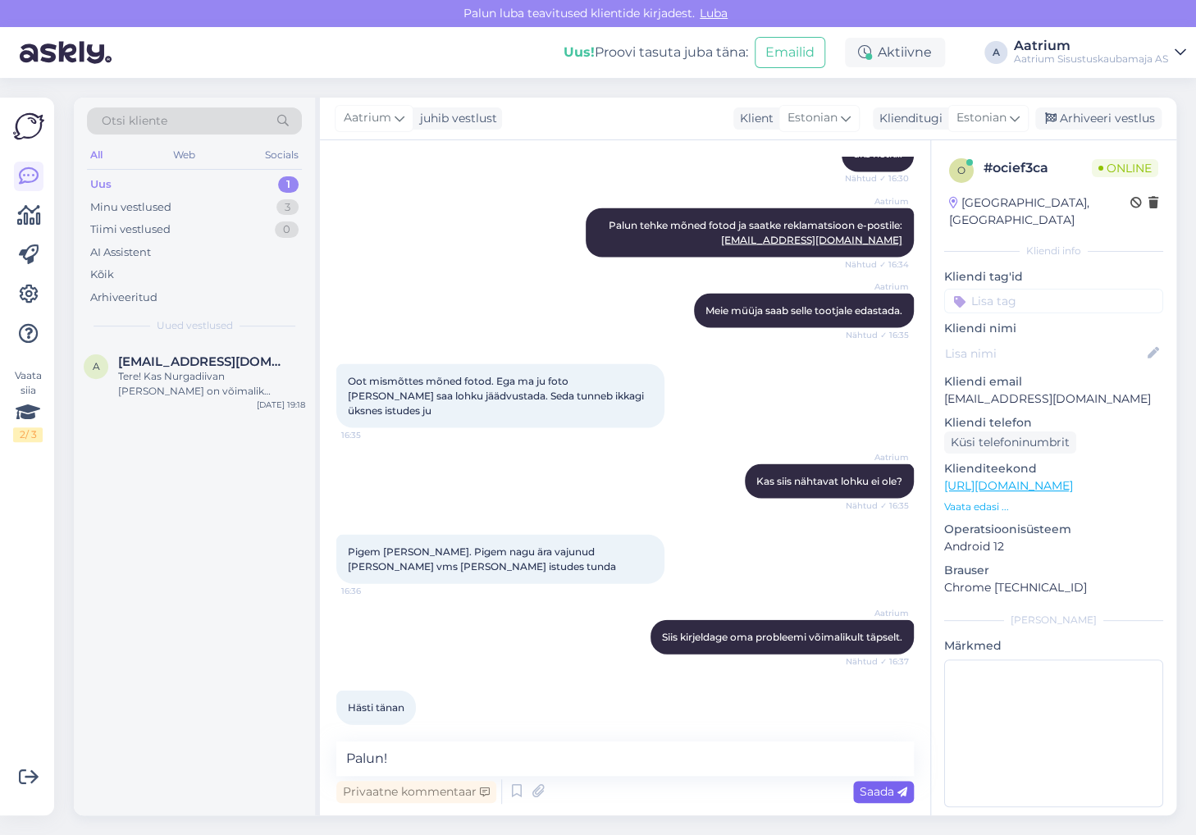
click at [879, 793] on span "Saada" at bounding box center [884, 792] width 48 height 15
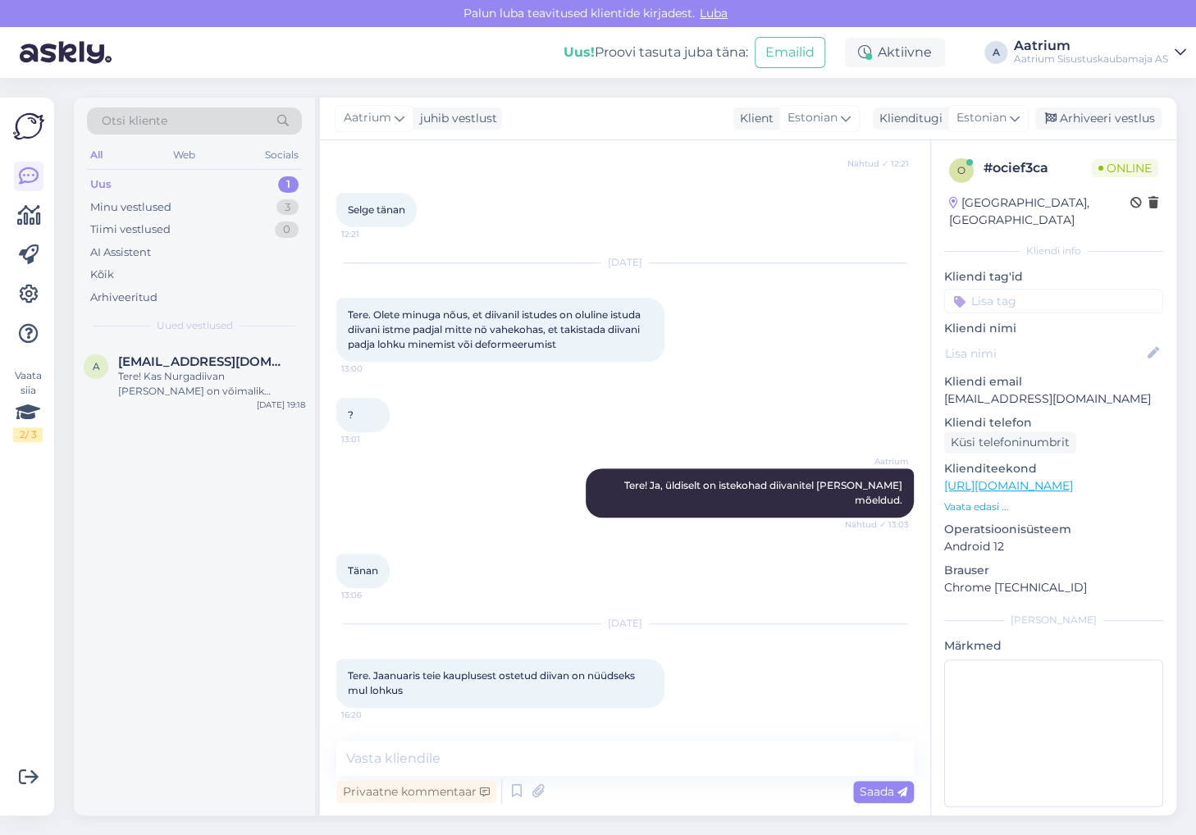
scroll to position [0, 0]
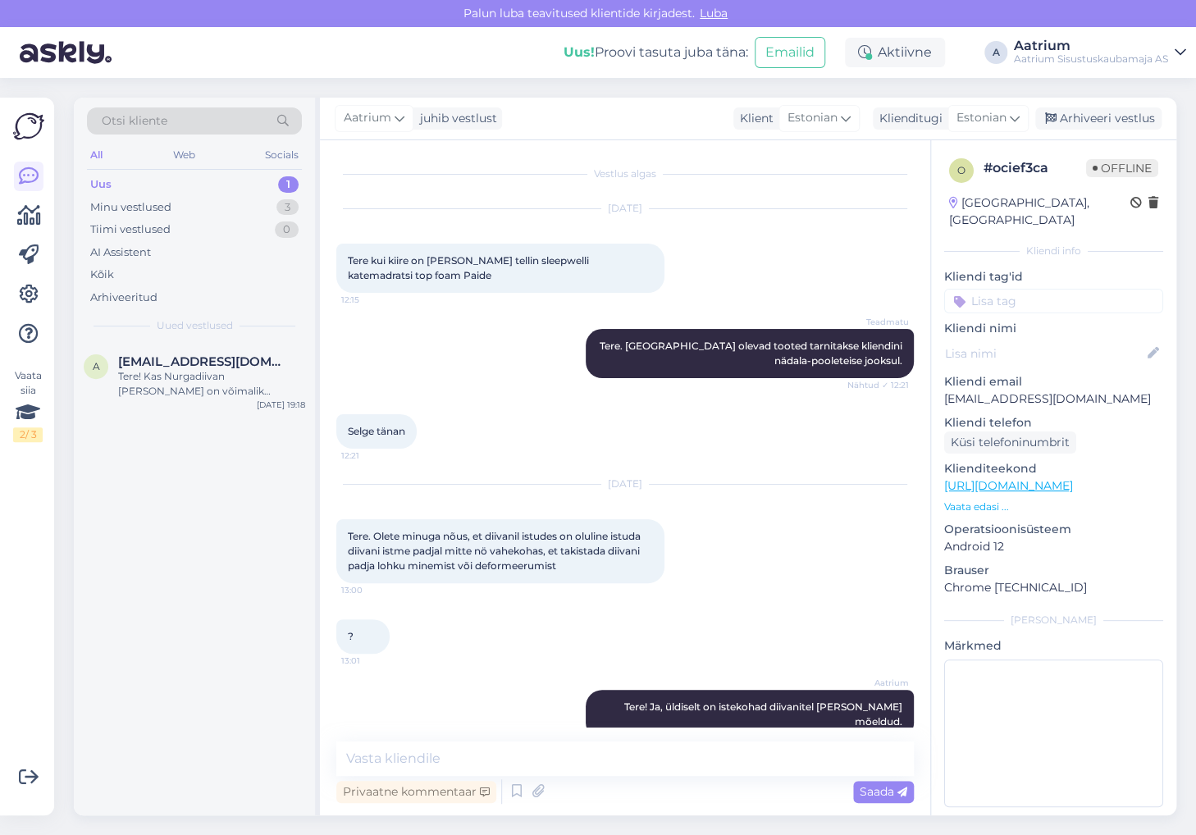
click at [253, 548] on div "a [EMAIL_ADDRESS][DOMAIN_NAME] Tere! Kas Nurgadiivan [PERSON_NAME] on võimalik …" at bounding box center [194, 579] width 241 height 473
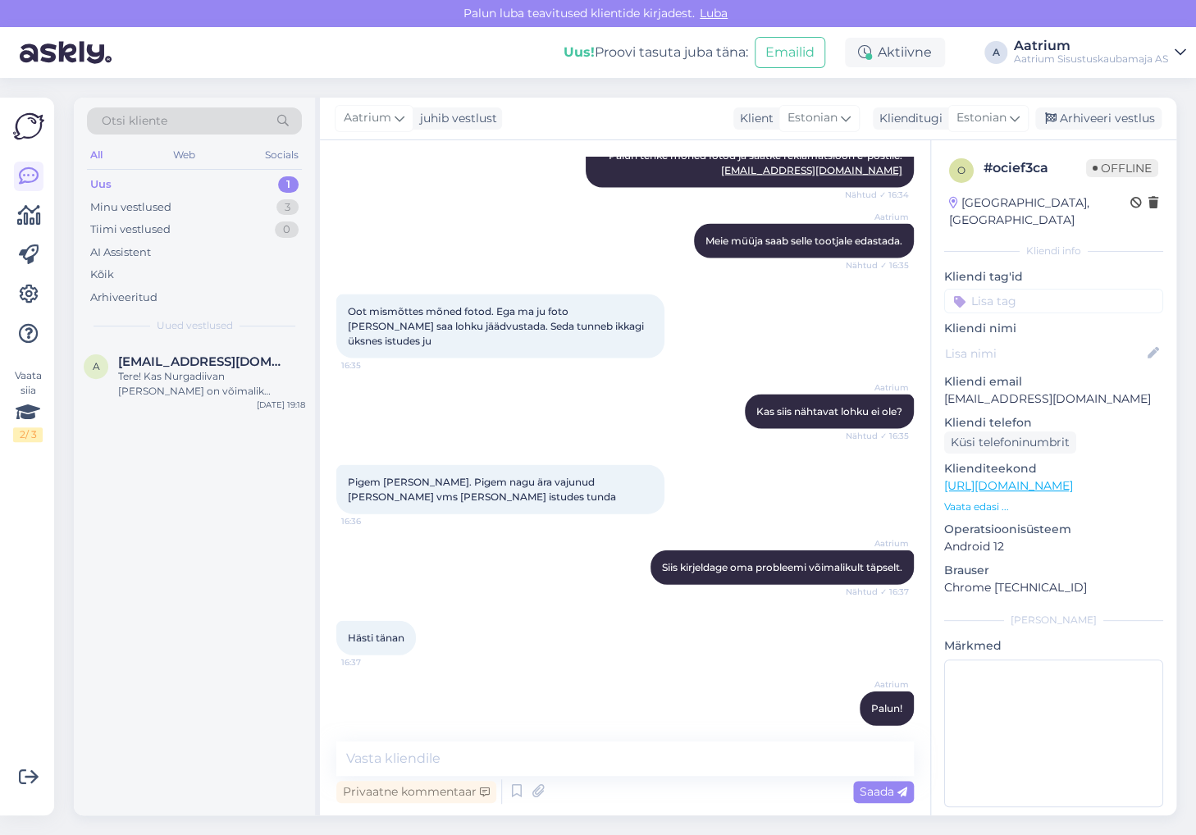
scroll to position [1535, 0]
click at [183, 647] on div "a [EMAIL_ADDRESS][DOMAIN_NAME] Tere! Kas Nurgadiivan [PERSON_NAME] on võimalik …" at bounding box center [194, 579] width 241 height 473
click at [1085, 116] on div "Arhiveeri vestlus" at bounding box center [1099, 119] width 126 height 22
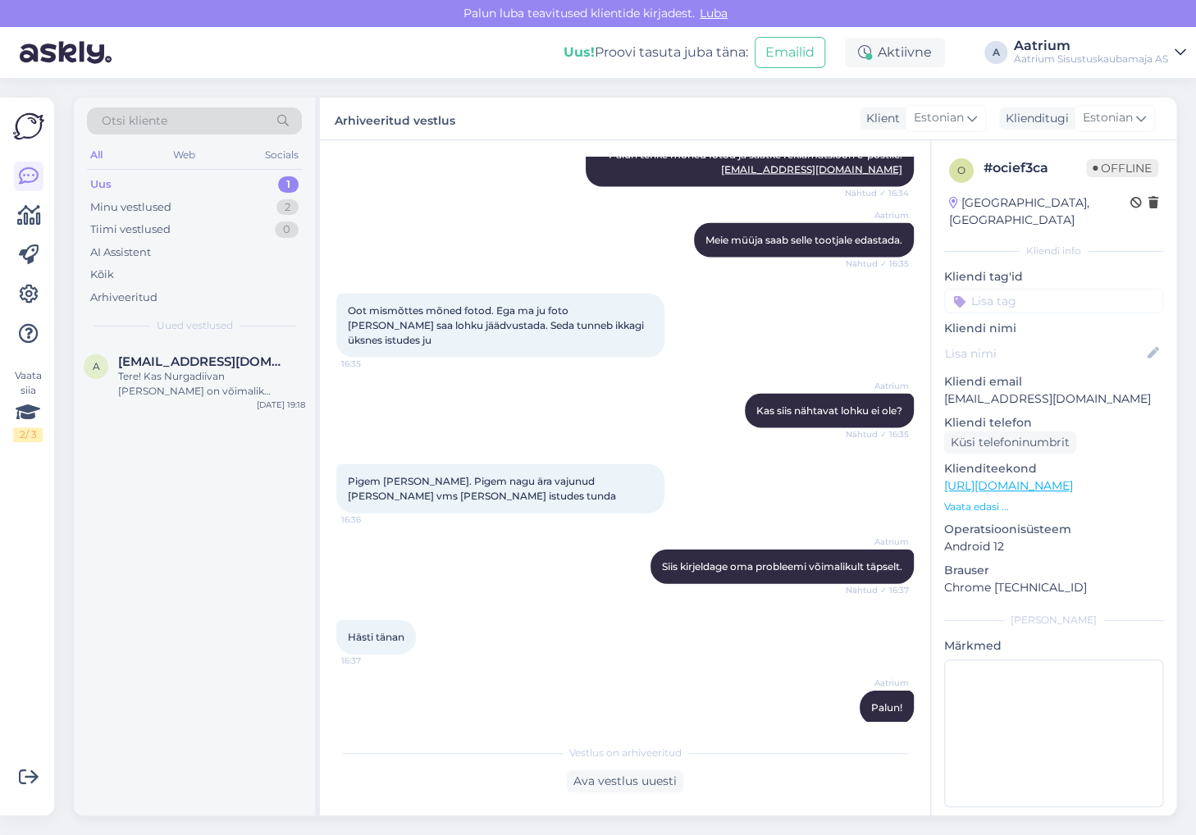
click at [496, 696] on div "Aatrium Palun! 16:38" at bounding box center [625, 707] width 578 height 71
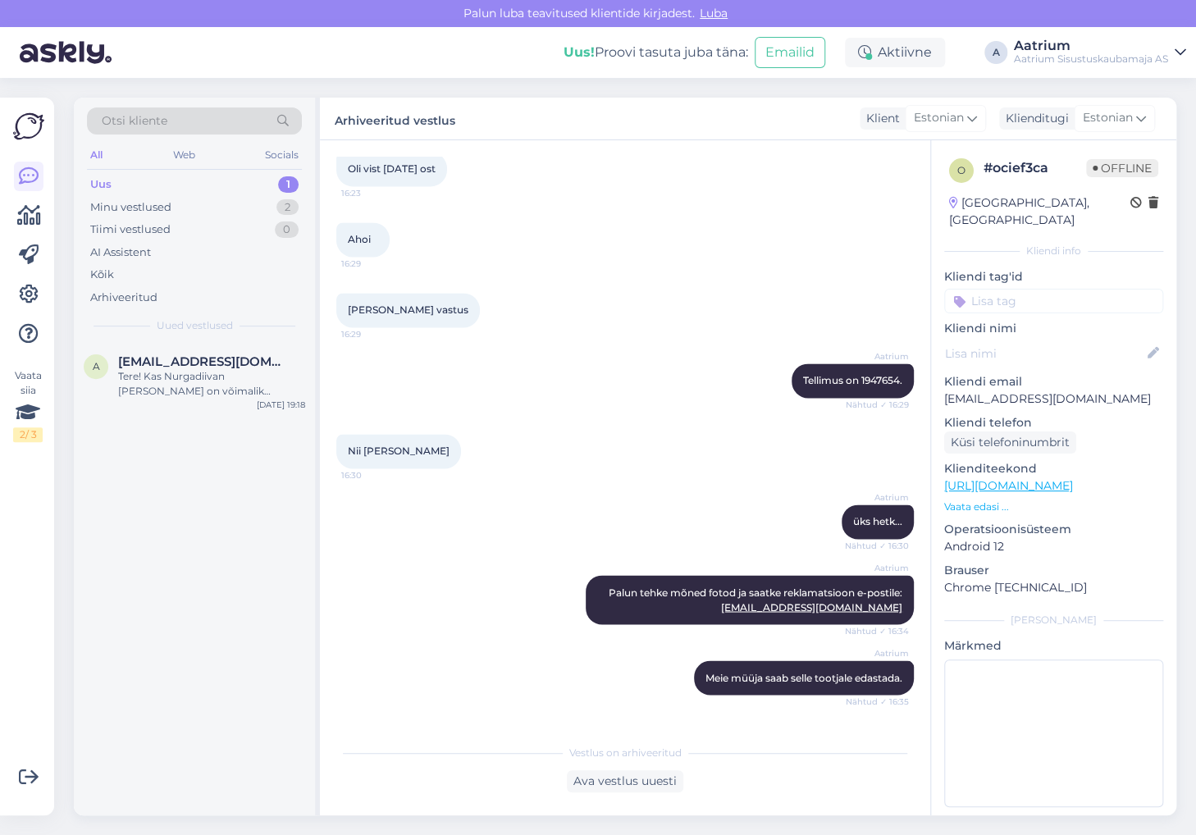
scroll to position [1540, 0]
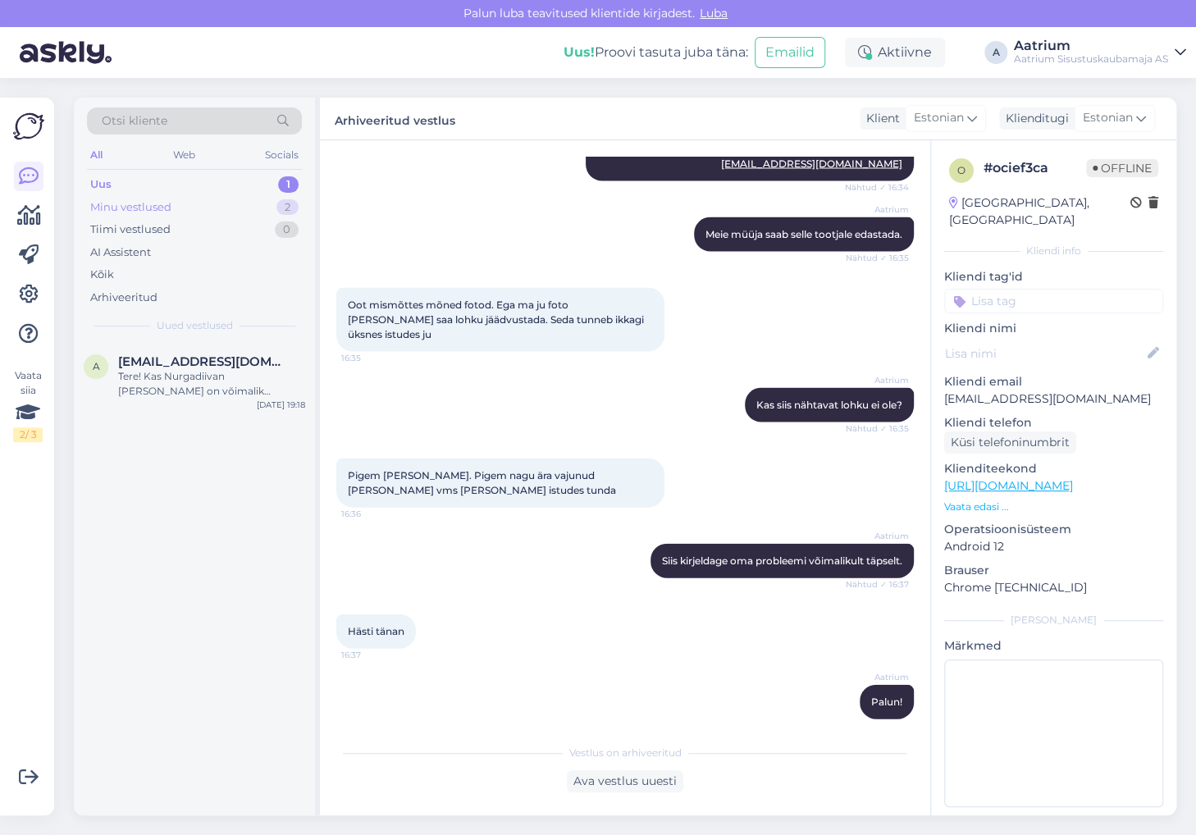
click at [130, 204] on div "Minu vestlused" at bounding box center [130, 207] width 81 height 16
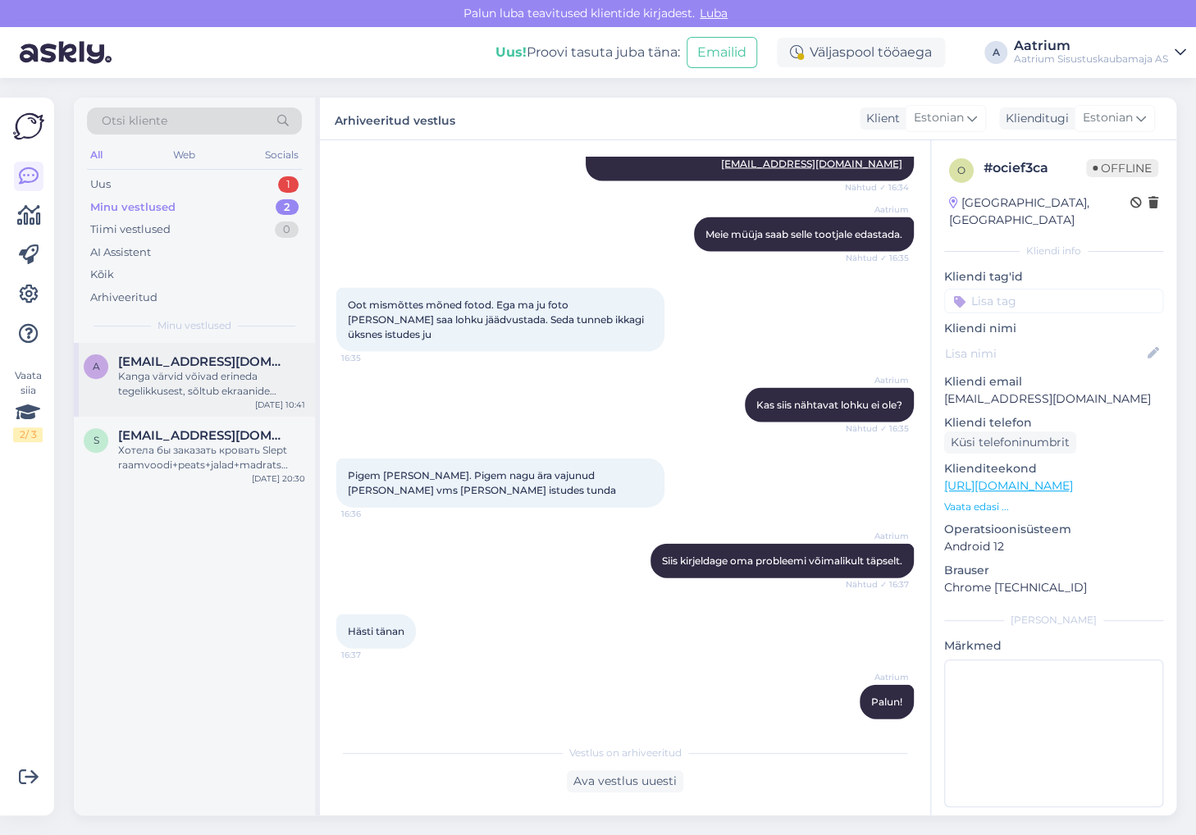
click at [208, 390] on div "Kanga värvid võivad erineda tegelikkusest, sõltub ekraanide seadistustest jne." at bounding box center [211, 384] width 187 height 30
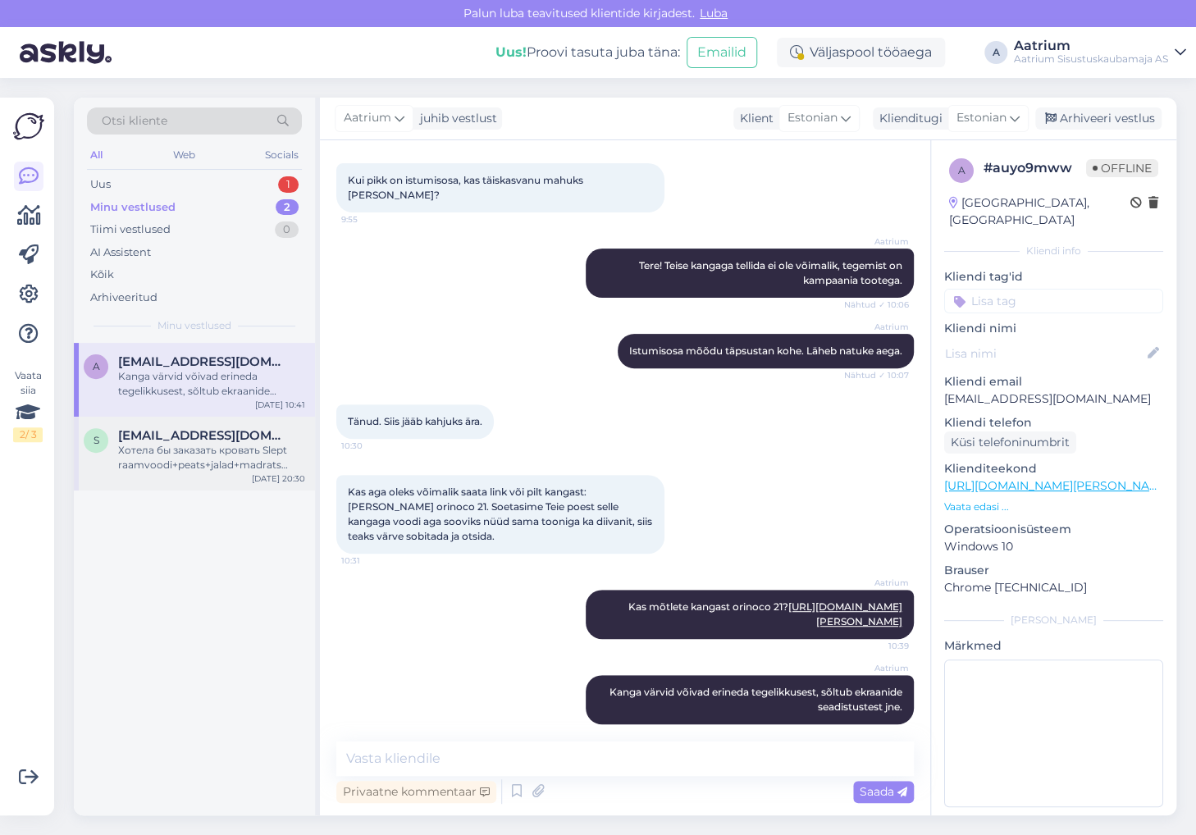
click at [208, 456] on div "Хотела бы заказать кровать Slept raamvoodi+peats+jalad+madrats Dream 140x200 ke…" at bounding box center [211, 458] width 187 height 30
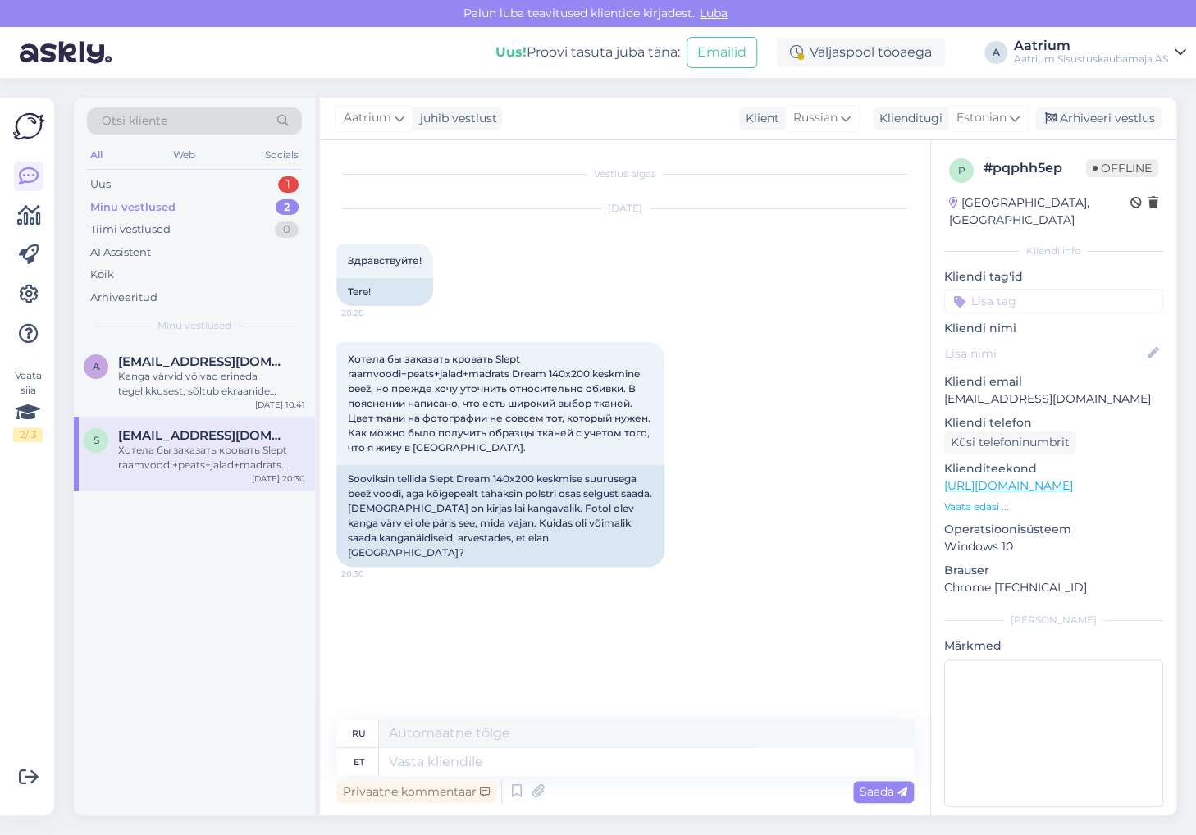
click at [426, 682] on div "Vestlus algas [DATE] Здравствуйте! 20:26 Tere! Хотела бы заказать кровать Slept…" at bounding box center [632, 431] width 592 height 548
click at [261, 564] on div "a [EMAIL_ADDRESS][DOMAIN_NAME] [PERSON_NAME] võivad erineda tegelikkusest, sõlt…" at bounding box center [194, 579] width 241 height 473
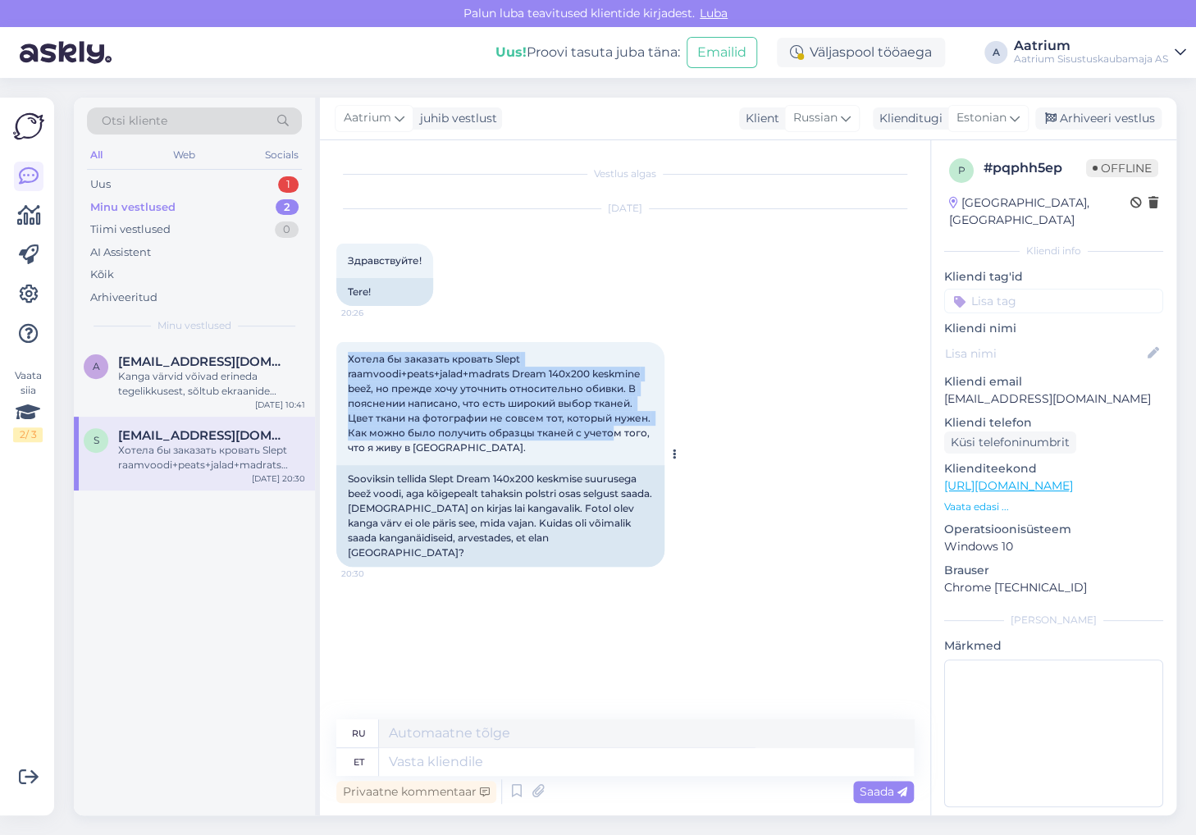
drag, startPoint x: 338, startPoint y: 348, endPoint x: 609, endPoint y: 432, distance: 283.4
click at [609, 432] on div "Хотела бы заказать кровать Slept raamvoodi+peats+jalad+madrats Dream 140x200 ke…" at bounding box center [500, 403] width 328 height 123
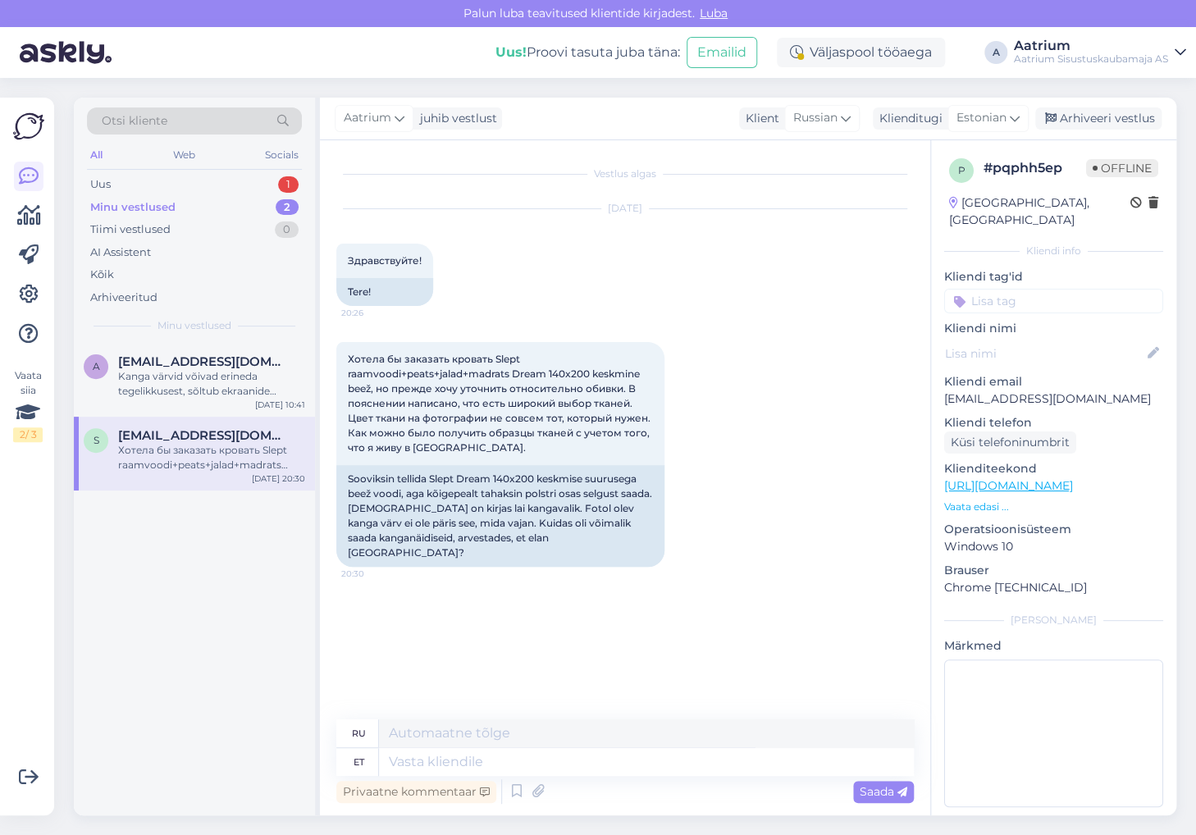
drag, startPoint x: 741, startPoint y: 605, endPoint x: 618, endPoint y: 350, distance: 282.6
click at [740, 605] on div "Vestlus algas [DATE] Здравствуйте! 20:26 Tere! Хотела бы заказать кровать Slept…" at bounding box center [632, 431] width 592 height 548
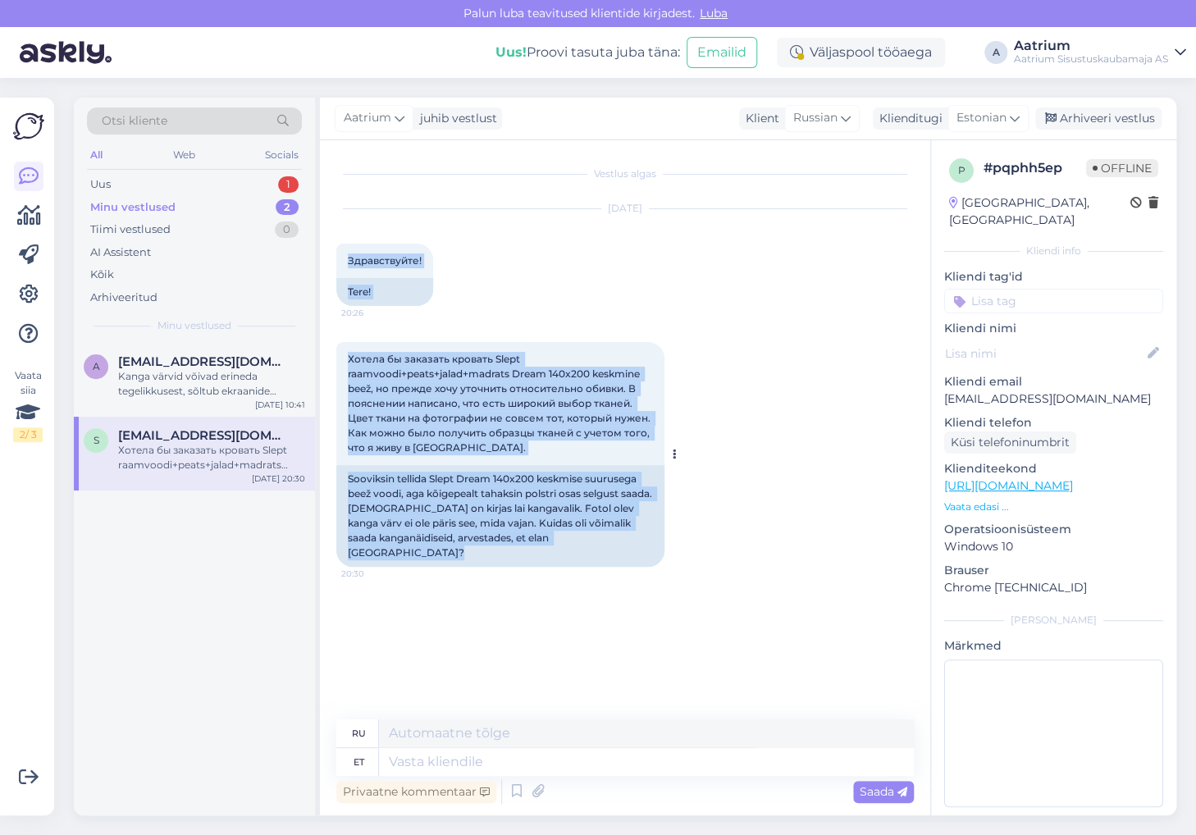
drag, startPoint x: 336, startPoint y: 245, endPoint x: 667, endPoint y: 547, distance: 448.4
click at [667, 547] on div "Vestlus algas [DATE] Здравствуйте! 20:26 Tere! Хотела бы заказать кровать Slept…" at bounding box center [632, 431] width 592 height 548
copy div "Здравствуйте! 20:26 Tere! Хотела бы заказать кровать Slept raamvoodi+peats+jala…"
click at [446, 679] on div "Vestlus algas [DATE] Здравствуйте! 20:26 Tere! Хотела бы заказать кровать Slept…" at bounding box center [632, 431] width 592 height 548
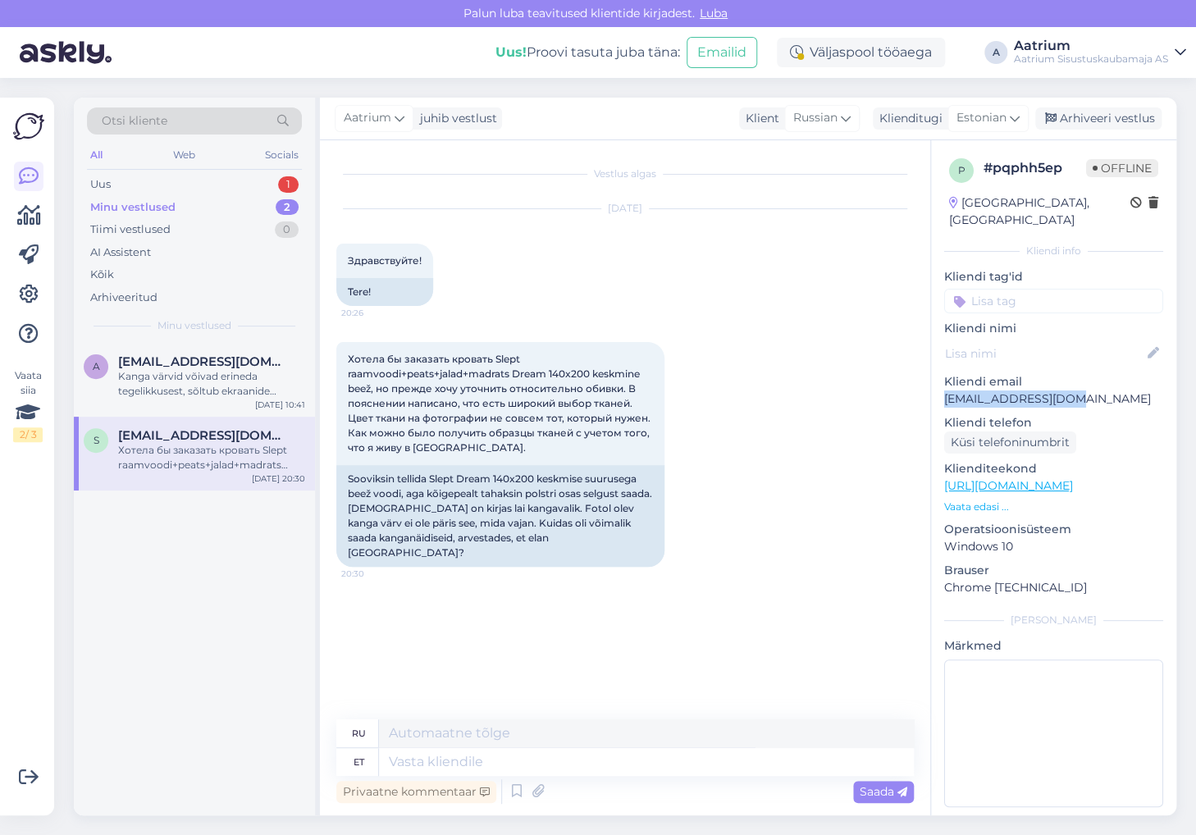
drag, startPoint x: 1073, startPoint y: 379, endPoint x: 942, endPoint y: 387, distance: 130.7
click at [942, 387] on div "p # pqphh5ep Offline [GEOGRAPHIC_DATA], [GEOGRAPHIC_DATA] info Kliendi tag'id K…" at bounding box center [1053, 486] width 245 height 692
copy p "[EMAIL_ADDRESS][DOMAIN_NAME]"
click at [167, 670] on div "a [EMAIL_ADDRESS][DOMAIN_NAME] [PERSON_NAME] võivad erineda tegelikkusest, sõlt…" at bounding box center [194, 579] width 241 height 473
click at [150, 601] on div "a [EMAIL_ADDRESS][DOMAIN_NAME] [PERSON_NAME] võivad erineda tegelikkusest, sõlt…" at bounding box center [194, 579] width 241 height 473
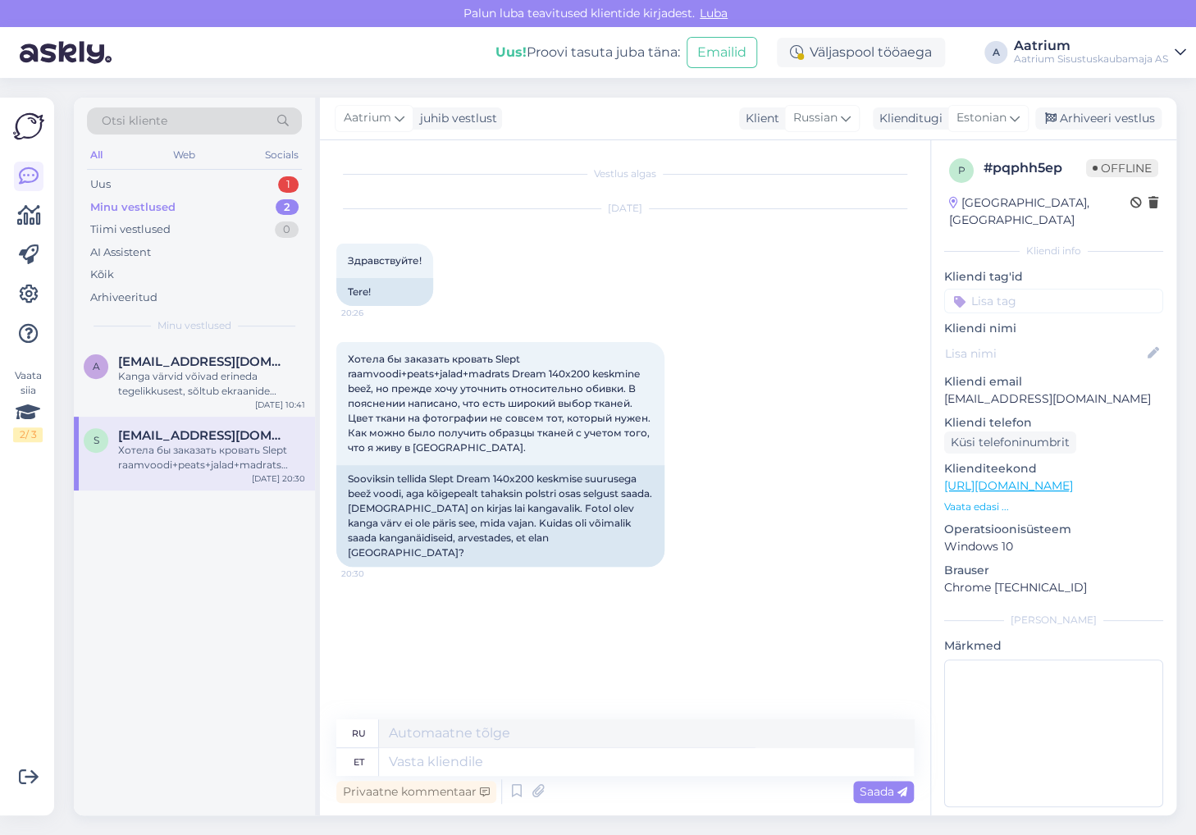
click at [1006, 478] on link "[URL][DOMAIN_NAME]" at bounding box center [1009, 485] width 129 height 15
click at [372, 607] on div "Vestlus algas [DATE] Здравствуйте! 20:26 Tere! Хотела бы заказать кровать Slept…" at bounding box center [632, 431] width 592 height 548
click at [1075, 112] on div "Arhiveeri vestlus" at bounding box center [1099, 119] width 126 height 22
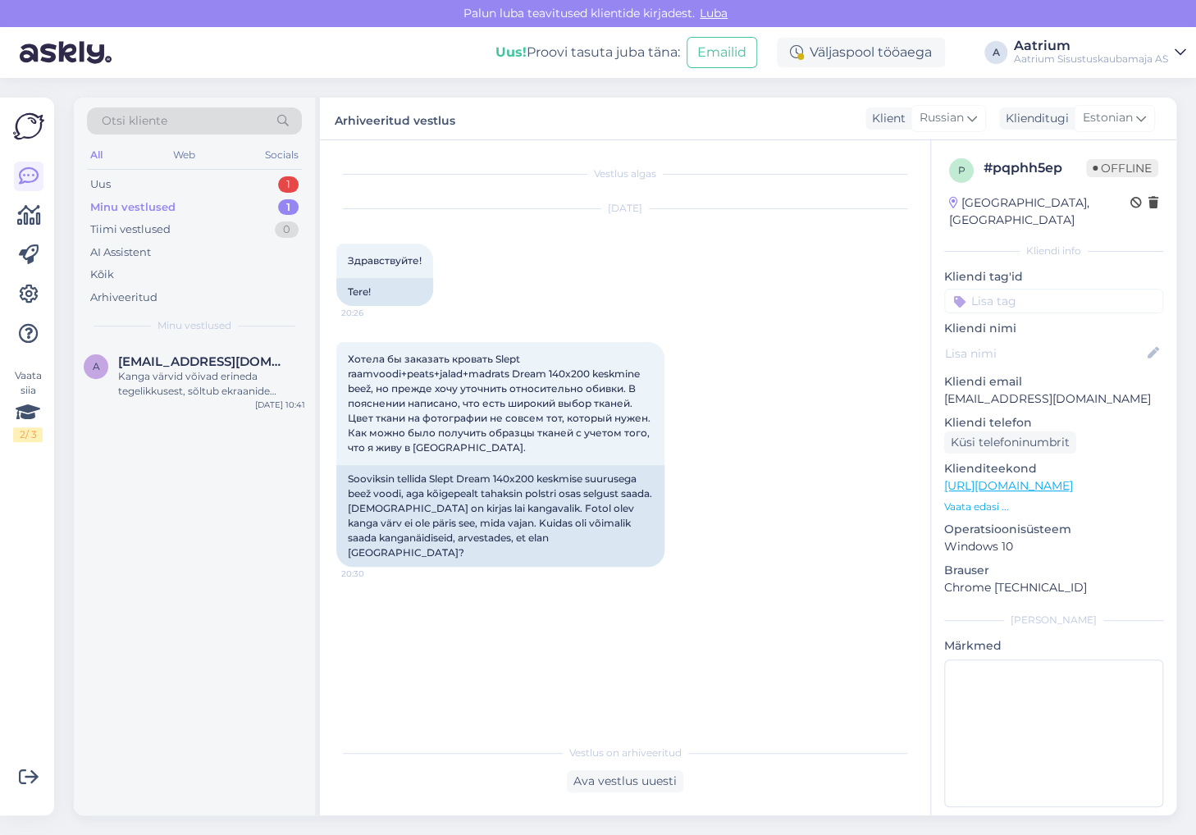
click at [130, 206] on div "Minu vestlused" at bounding box center [132, 207] width 85 height 16
click at [110, 184] on div "Uus" at bounding box center [100, 184] width 21 height 16
click at [113, 208] on div "Minu vestlused" at bounding box center [130, 207] width 81 height 16
click at [206, 386] on div "Kanga värvid võivad erineda tegelikkusest, sõltub ekraanide seadistustest jne." at bounding box center [211, 384] width 187 height 30
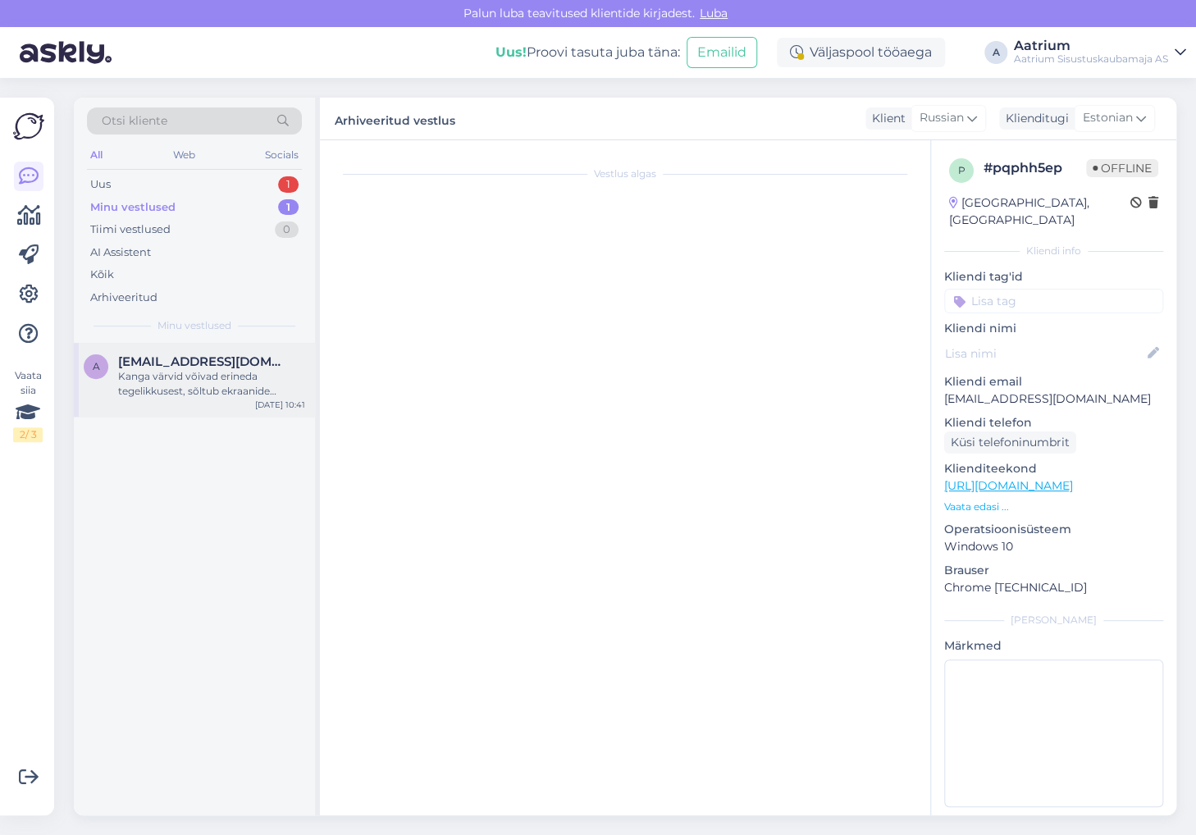
scroll to position [181, 0]
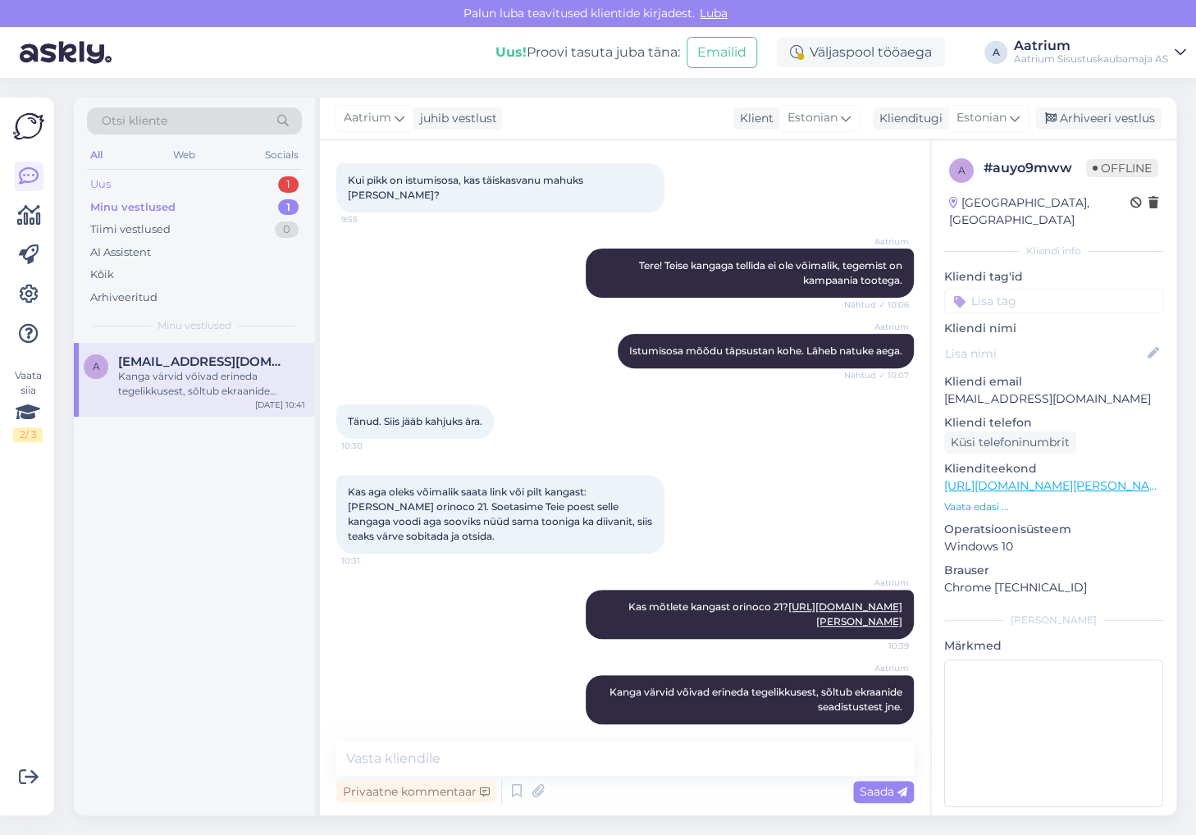
click at [109, 183] on div "Uus" at bounding box center [100, 184] width 21 height 16
click at [204, 389] on div "Tere! Kas Nurgadiivan [PERSON_NAME] on võimalik internetist ka teist [PERSON_NA…" at bounding box center [211, 384] width 187 height 30
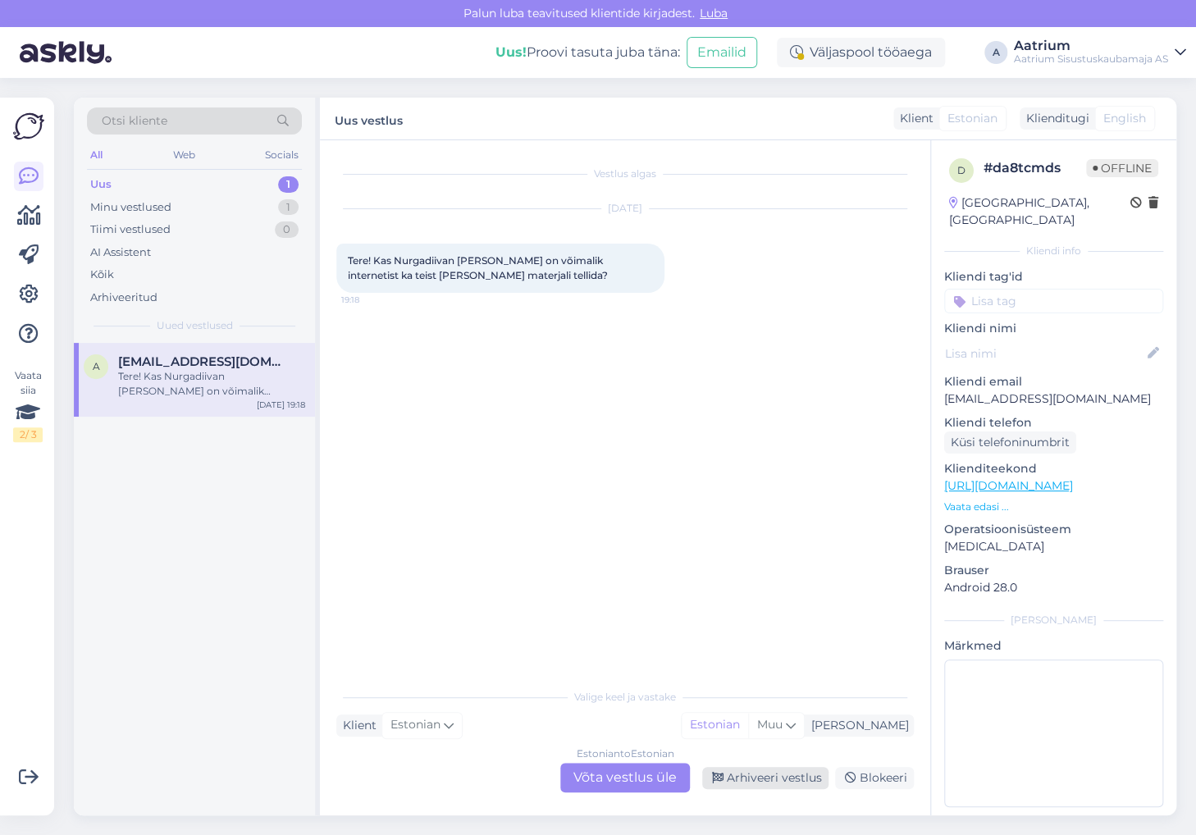
click at [752, 776] on div "Arhiveeri vestlus" at bounding box center [765, 778] width 126 height 22
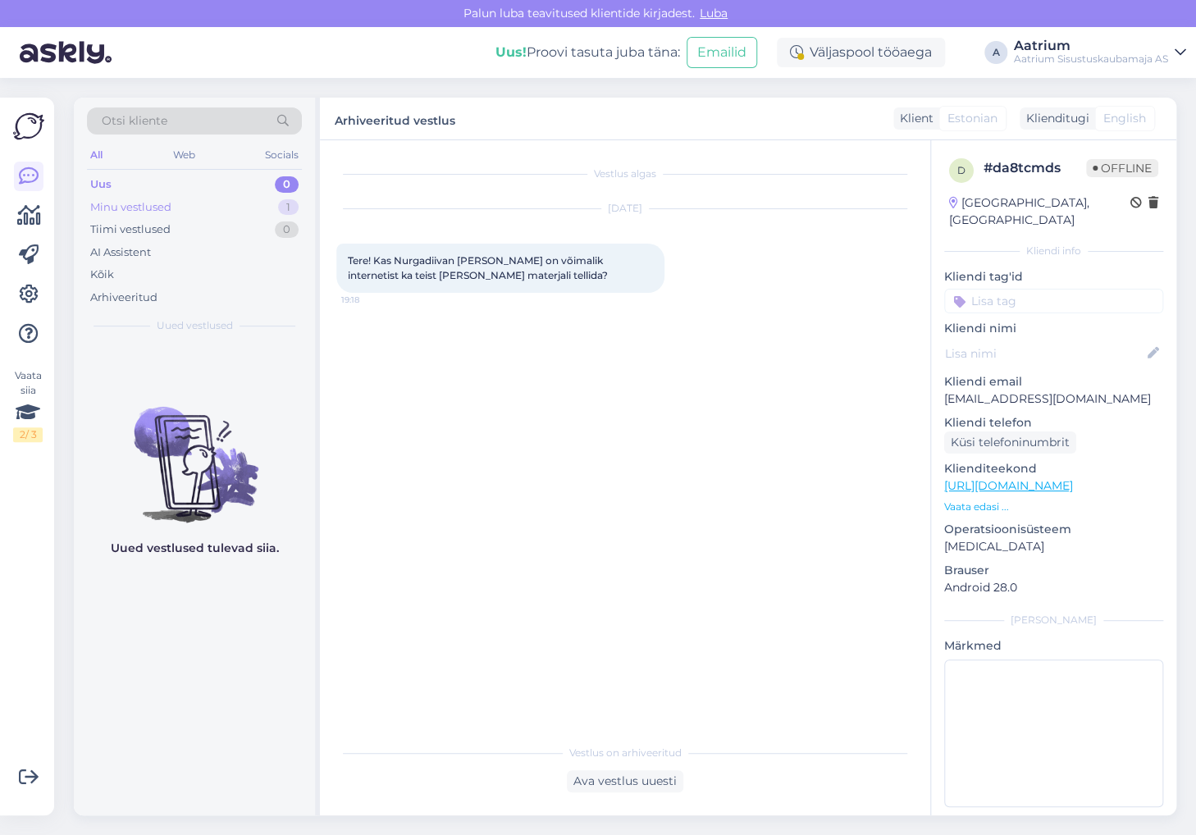
click at [159, 207] on div "Minu vestlused" at bounding box center [130, 207] width 81 height 16
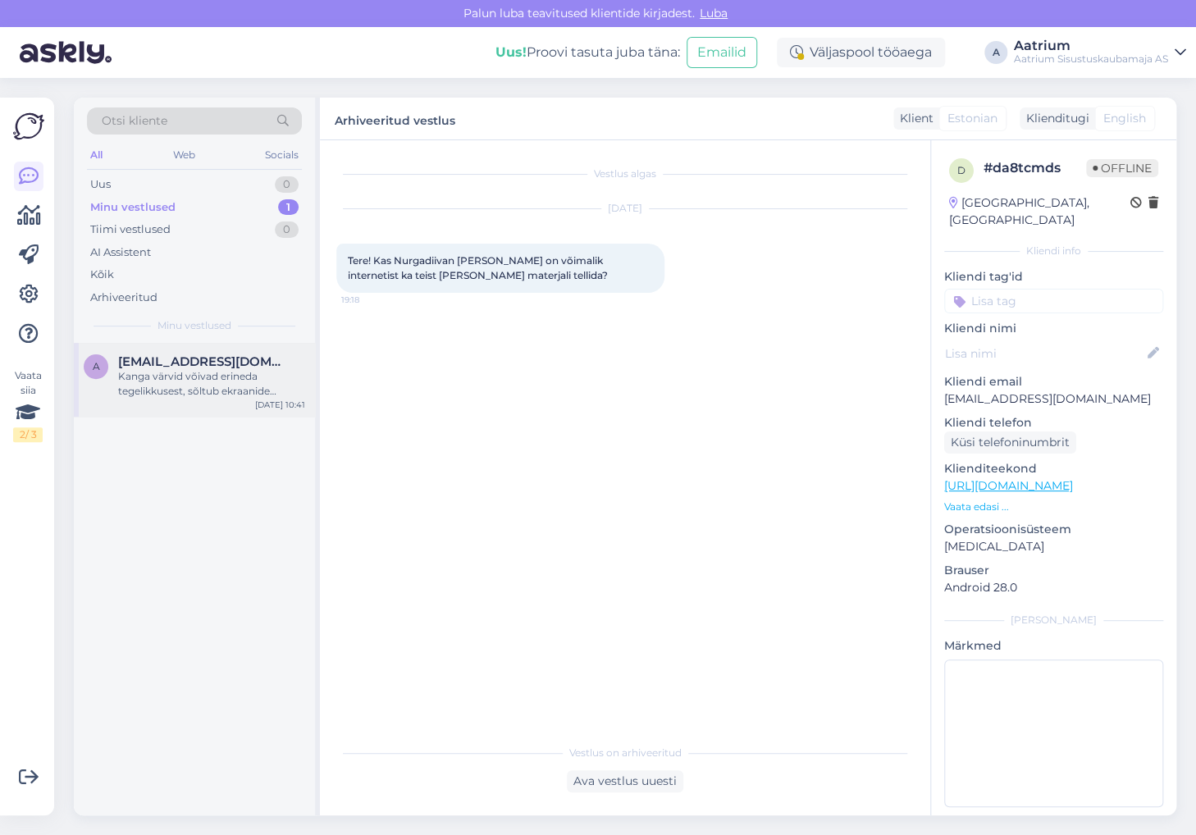
click at [208, 397] on div "Kanga värvid võivad erineda tegelikkusest, sõltub ekraanide seadistustest jne." at bounding box center [211, 384] width 187 height 30
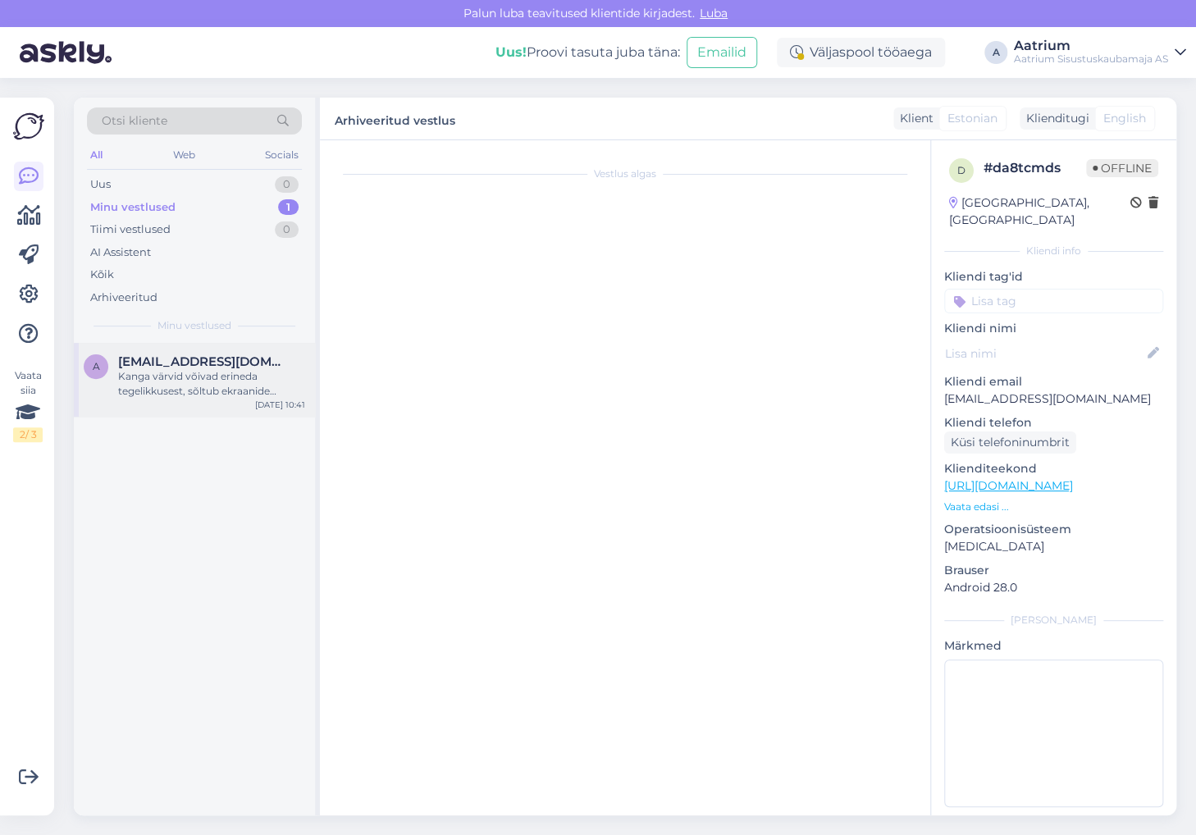
scroll to position [181, 0]
